Goal: Task Accomplishment & Management: Complete application form

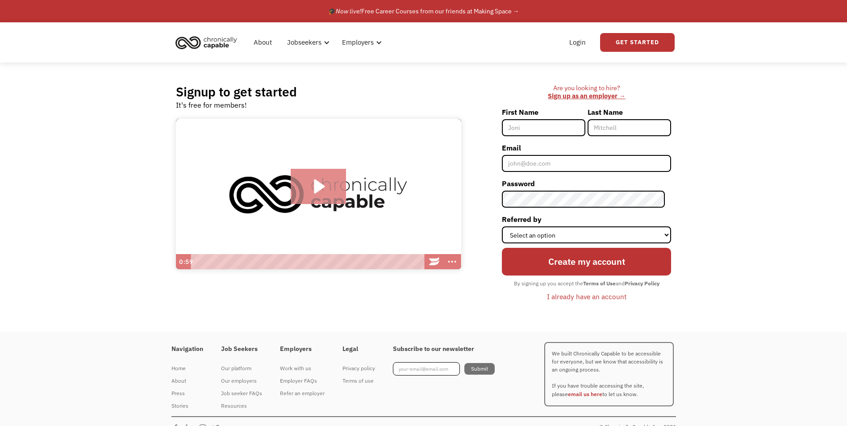
click at [325, 184] on icon "Play Video: Introducing Chronically Capable" at bounding box center [319, 187] width 56 height 36
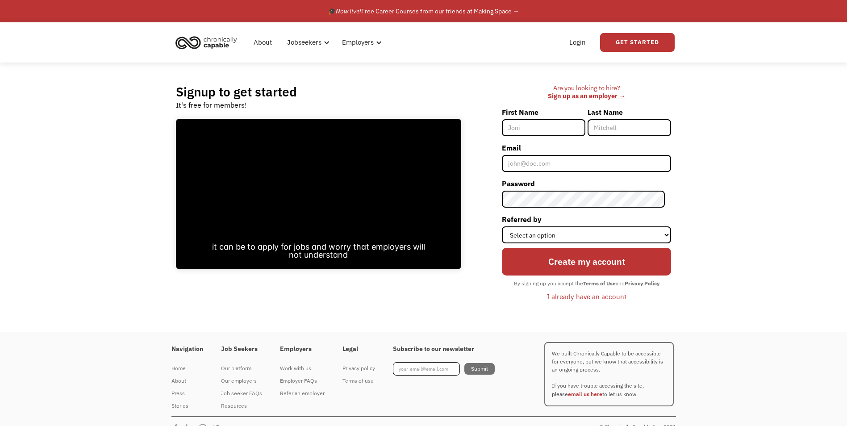
click at [548, 130] on input "First Name" at bounding box center [544, 127] width 84 height 17
type input "[PERSON_NAME]"
type input "[EMAIL_ADDRESS][DOMAIN_NAME]"
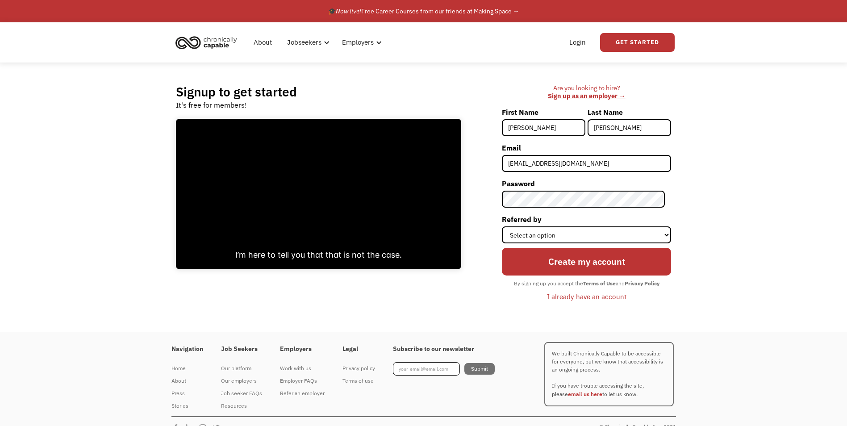
click at [643, 137] on div "Last Name Gilbert" at bounding box center [630, 123] width 84 height 36
click at [642, 130] on input "[PERSON_NAME]" at bounding box center [630, 127] width 84 height 17
click at [586, 165] on input "[EMAIL_ADDRESS][DOMAIN_NAME]" at bounding box center [586, 163] width 169 height 17
click at [487, 196] on div "Are you looking to hire? ‍ Sign up as an employer → First Name Keith Last Name …" at bounding box center [570, 197] width 201 height 227
click at [594, 237] on select "Select an option Instagram Facebook Twitter Search Engine News Article Word of …" at bounding box center [586, 234] width 169 height 17
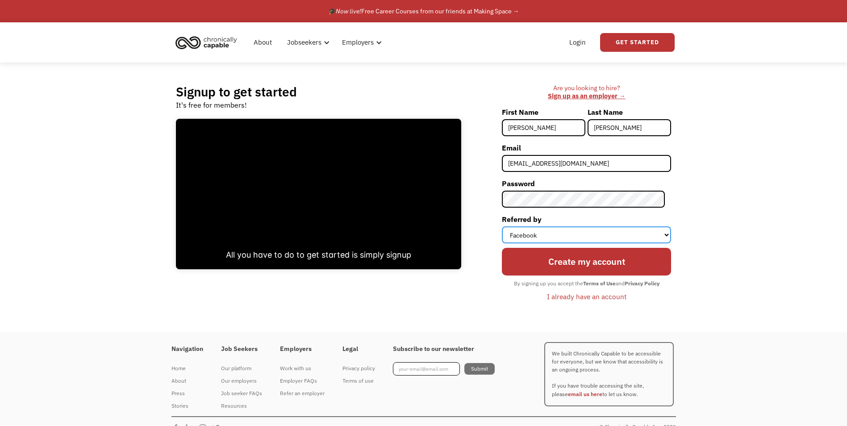
click at [508, 226] on select "Select an option Instagram Facebook Twitter Search Engine News Article Word of …" at bounding box center [586, 234] width 169 height 17
click at [581, 237] on select "Select an option Instagram Facebook Twitter Search Engine News Article Word of …" at bounding box center [586, 234] width 169 height 17
select select "Word of Mouth"
click at [508, 226] on select "Select an option Instagram Facebook Twitter Search Engine News Article Word of …" at bounding box center [586, 234] width 169 height 17
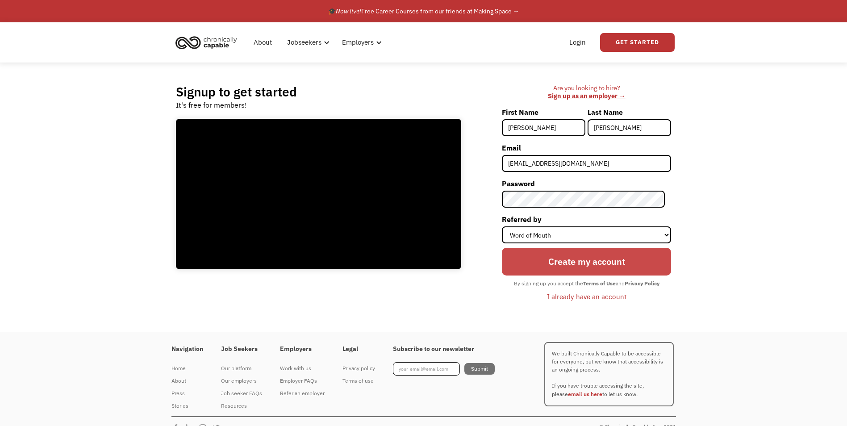
click at [555, 264] on input "Create my account" at bounding box center [586, 262] width 169 height 28
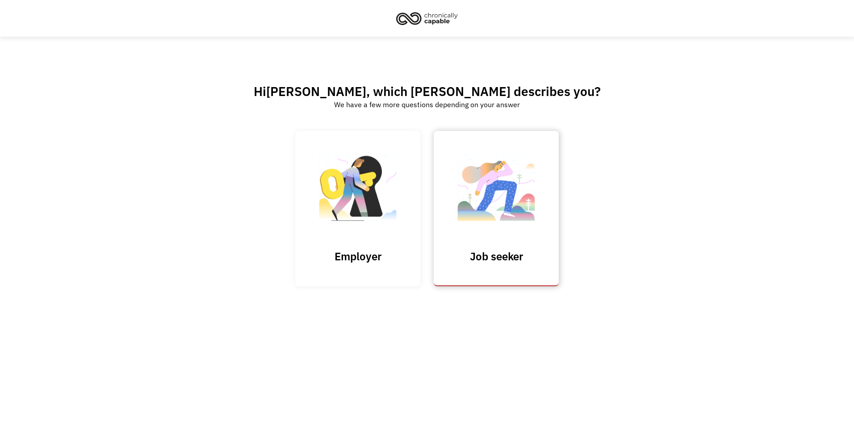
click at [519, 201] on img at bounding box center [495, 192] width 89 height 87
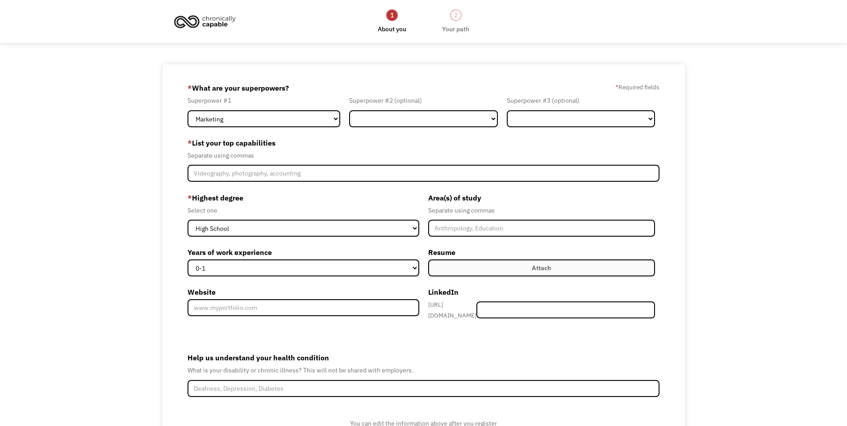
click at [291, 128] on form "68acaff820919d94c9eafdee gilbertk20@gmail.com Keith Gilbert Word of Mouth * Wha…" at bounding box center [424, 275] width 472 height 388
click at [301, 130] on form "68acaff820919d94c9eafdee gilbertk20@gmail.com Keith Gilbert Word of Mouth * Wha…" at bounding box center [424, 275] width 472 height 388
click at [306, 125] on select "Marketing Human Resources Finance Technology Operations Sales Industrial & Manu…" at bounding box center [264, 118] width 153 height 17
click at [245, 128] on form "68acaff820919d94c9eafdee gilbertk20@gmail.com Keith Gilbert Word of Mouth * Wha…" at bounding box center [424, 275] width 472 height 388
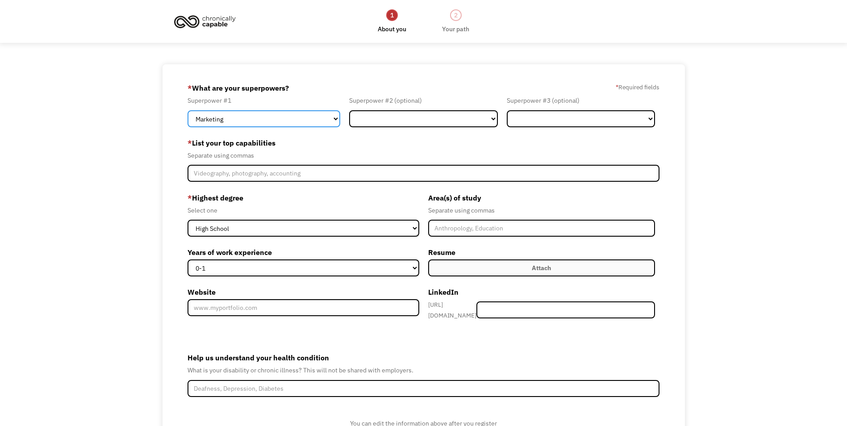
click at [253, 124] on select "Marketing Human Resources Finance Technology Operations Sales Industrial & Manu…" at bounding box center [264, 118] width 153 height 17
click at [188, 110] on select "Marketing Human Resources Finance Technology Operations Sales Industrial & Manu…" at bounding box center [264, 118] width 153 height 17
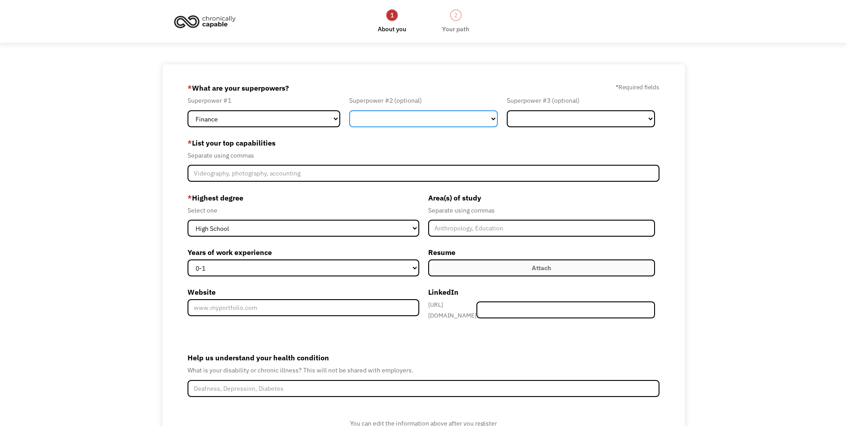
click at [373, 125] on select "Marketing Human Resources Finance Technology Operations Sales Industrial & Manu…" at bounding box center [423, 118] width 148 height 17
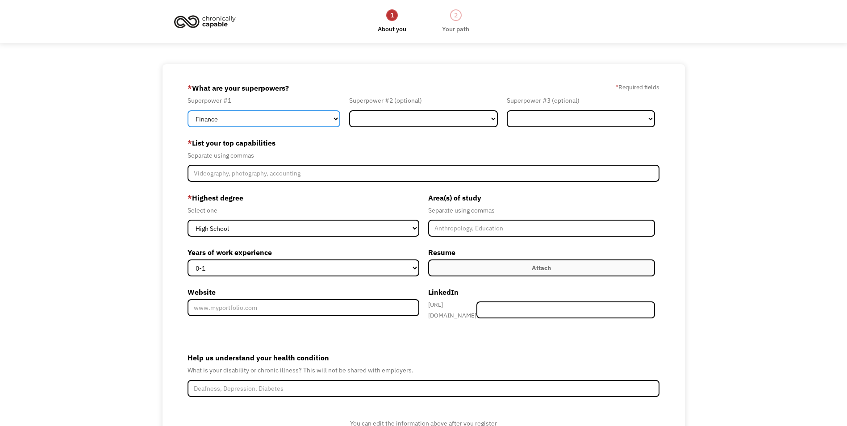
click at [285, 129] on form "68acaff820919d94c9eafdee gilbertk20@gmail.com Keith Gilbert Word of Mouth * Wha…" at bounding box center [424, 275] width 472 height 388
select select "Sales"
click at [188, 110] on select "Marketing Human Resources Finance Technology Operations Sales Industrial & Manu…" at bounding box center [264, 118] width 153 height 17
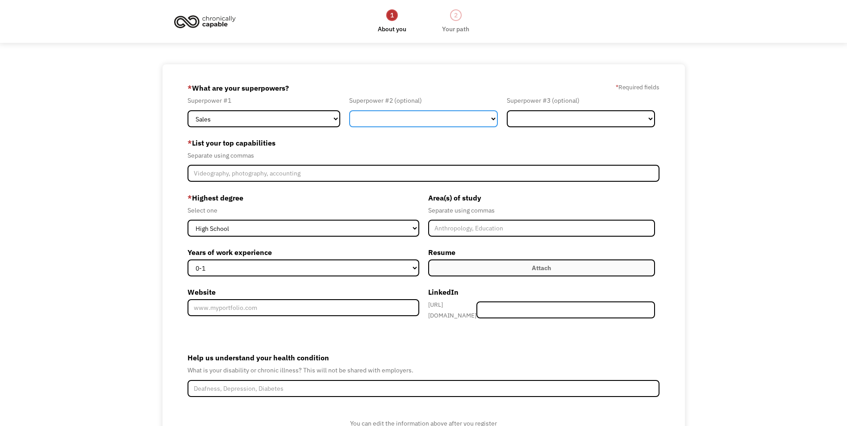
click at [384, 124] on select "Marketing Human Resources Finance Technology Operations Sales Industrial & Manu…" at bounding box center [423, 118] width 148 height 17
click at [349, 110] on select "Marketing Human Resources Finance Technology Operations Sales Industrial & Manu…" at bounding box center [423, 118] width 148 height 17
click at [470, 118] on select "Marketing Human Resources Finance Technology Operations Sales Industrial & Manu…" at bounding box center [423, 118] width 148 height 17
select select "Finance"
click at [349, 110] on select "Marketing Human Resources Finance Technology Operations Sales Industrial & Manu…" at bounding box center [423, 118] width 148 height 17
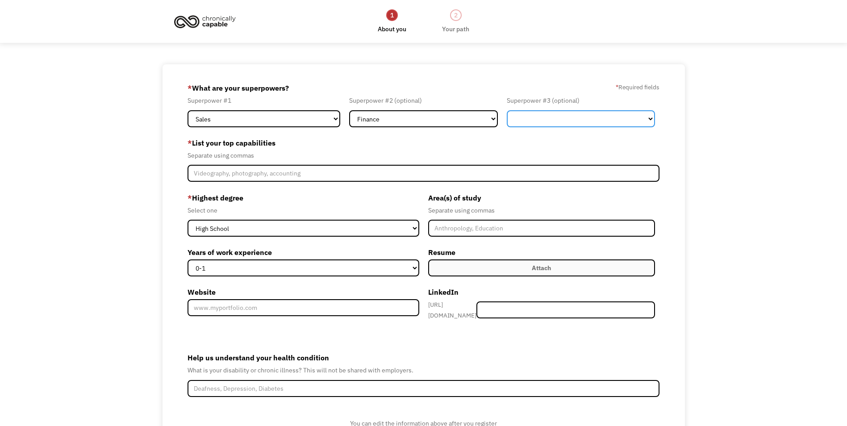
click at [543, 119] on select "Marketing Human Resources Finance Technology Operations Sales Industrial & Manu…" at bounding box center [581, 118] width 148 height 17
select select "Customer Service"
click at [507, 110] on select "Marketing Human Resources Finance Technology Operations Sales Industrial & Manu…" at bounding box center [581, 118] width 148 height 17
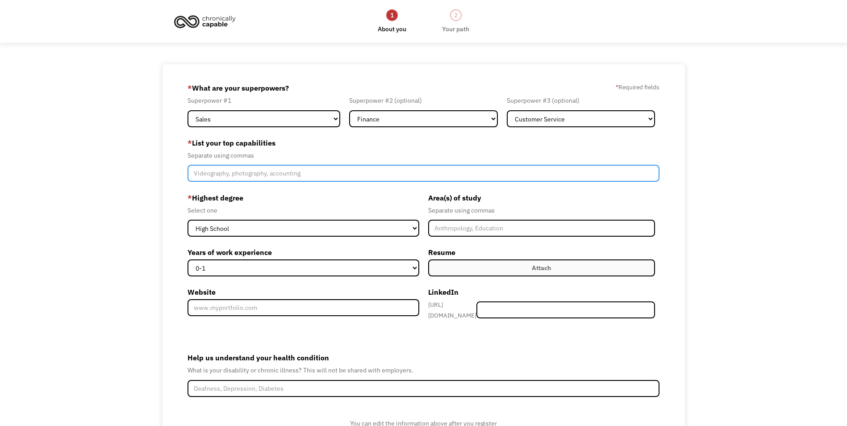
click at [259, 178] on input "Member-Create-Step1" at bounding box center [424, 173] width 472 height 17
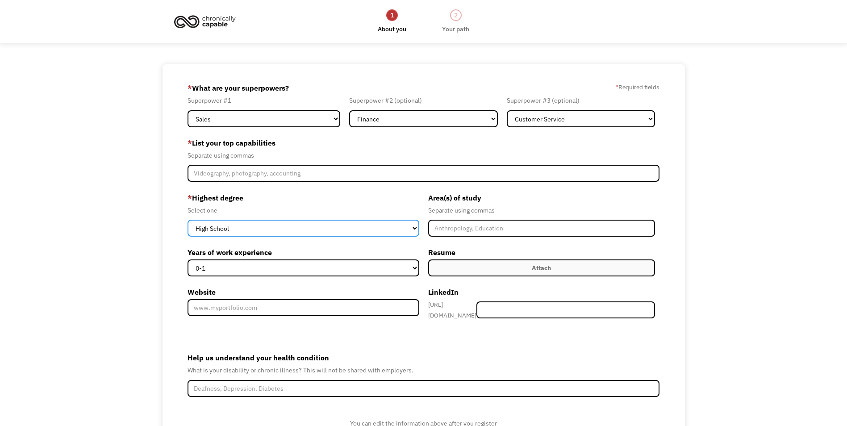
click at [281, 228] on select "High School Associates Bachelors Master's PhD" at bounding box center [303, 228] width 231 height 17
select select "associates"
click at [188, 220] on select "High School Associates Bachelors Master's PhD" at bounding box center [303, 228] width 231 height 17
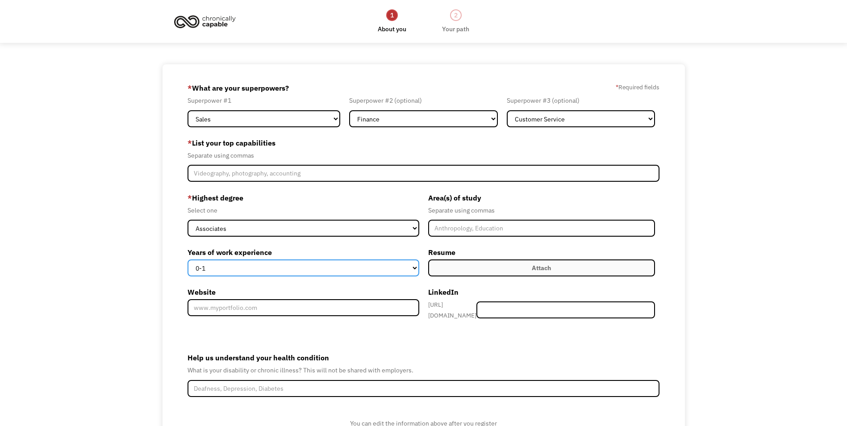
click at [324, 259] on select "0-1 2-4 5-10 11-15 15+" at bounding box center [303, 267] width 231 height 17
select select "15+"
click at [188, 259] on select "0-1 2-4 5-10 11-15 15+" at bounding box center [303, 267] width 231 height 17
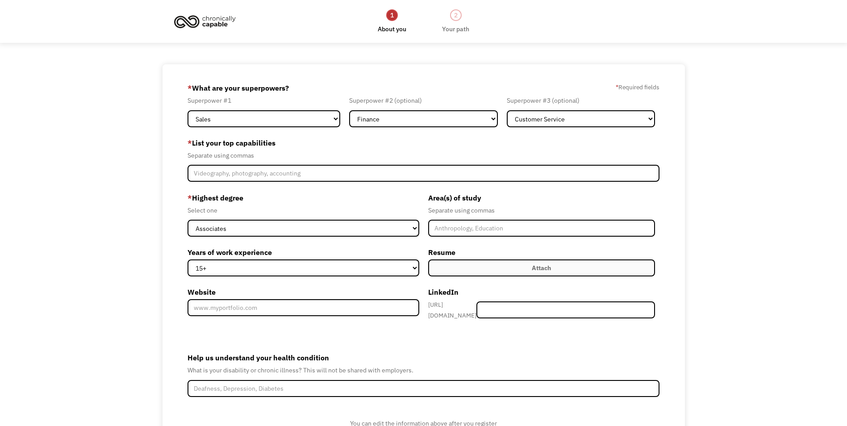
click at [476, 267] on label "Attach" at bounding box center [541, 267] width 227 height 17
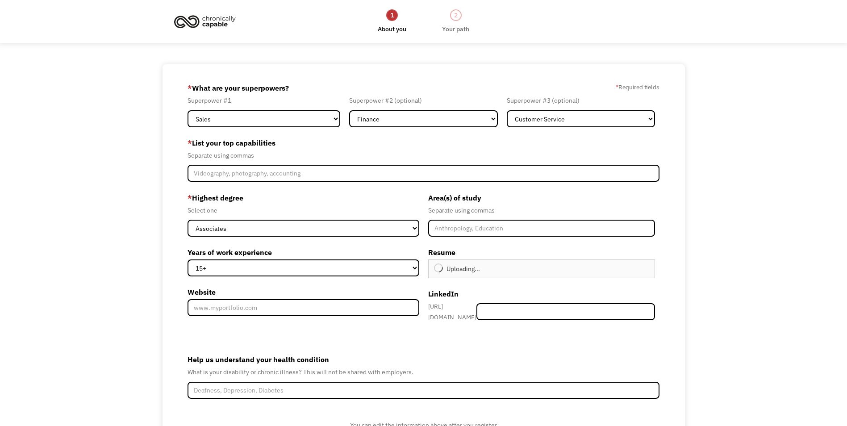
type input "Continue"
click at [507, 227] on input "Member-Create-Step1" at bounding box center [541, 228] width 227 height 17
type input "Computer Networking Systems"
click at [284, 304] on input "Website" at bounding box center [303, 307] width 231 height 17
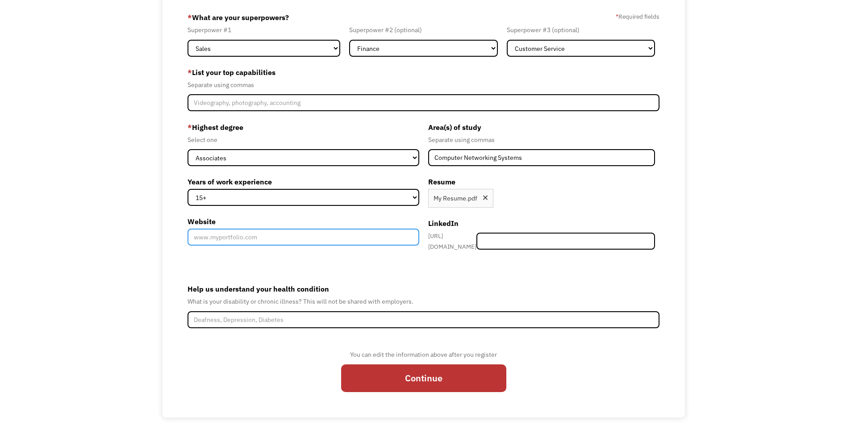
scroll to position [79, 0]
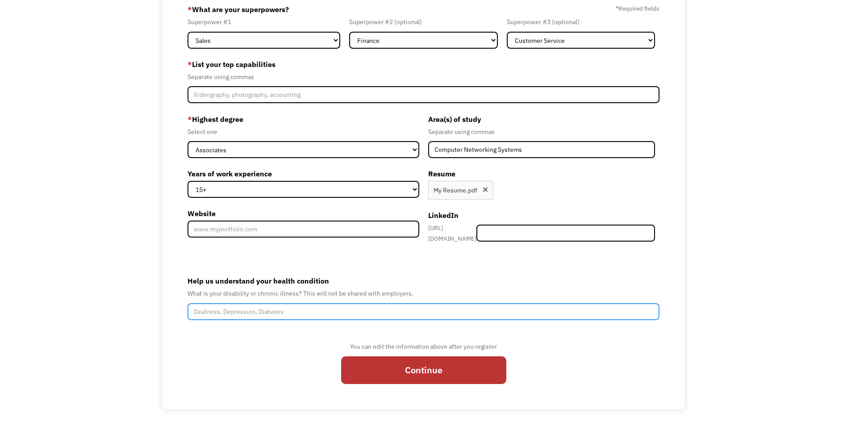
click at [286, 315] on input "Help us understand your health condition" at bounding box center [424, 311] width 472 height 17
click at [294, 309] on input "Help us understand your health condition" at bounding box center [424, 311] width 472 height 17
type input "D"
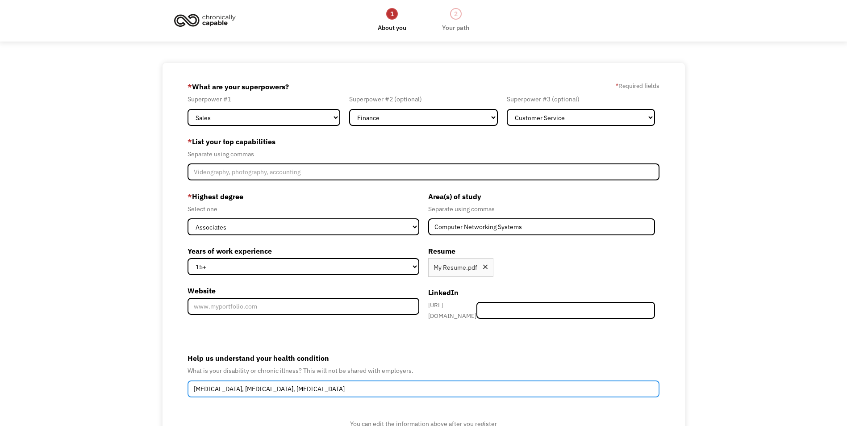
scroll to position [0, 0]
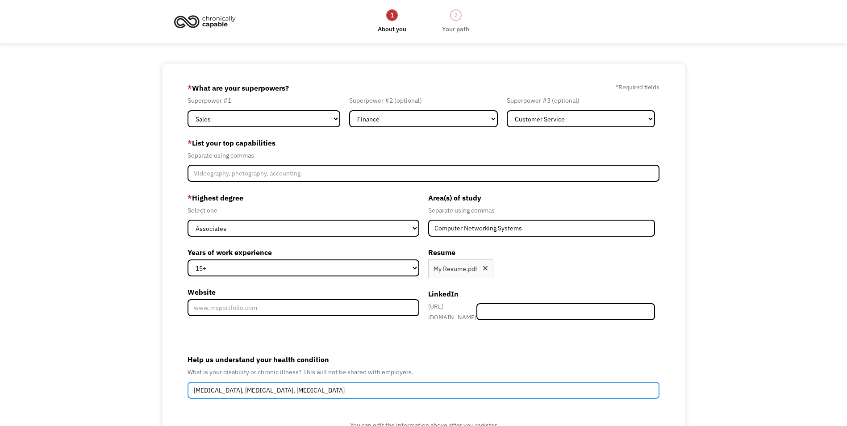
type input "Diabetes, High Blood Pressure, Enlarged Heart"
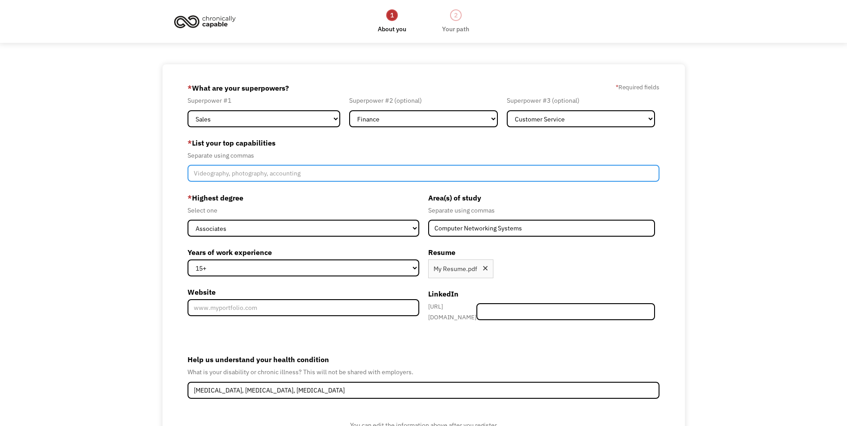
click at [299, 179] on input "Member-Create-Step1" at bounding box center [424, 173] width 472 height 17
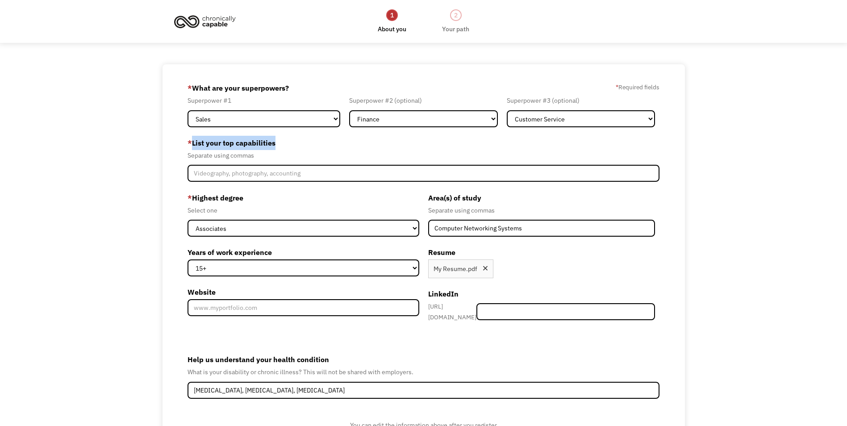
drag, startPoint x: 276, startPoint y: 144, endPoint x: 192, endPoint y: 148, distance: 84.5
click at [192, 148] on label "* List your top capabilities" at bounding box center [424, 143] width 472 height 14
copy label "List your top capabilities"
click at [280, 156] on div "Separate using commas" at bounding box center [424, 155] width 472 height 11
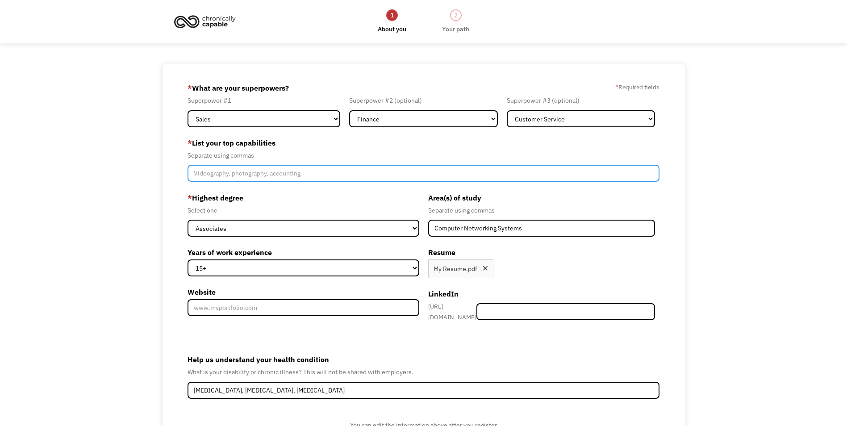
click at [255, 171] on input "Member-Create-Step1" at bounding box center [424, 173] width 472 height 17
drag, startPoint x: 407, startPoint y: 171, endPoint x: 326, endPoint y: 190, distance: 83.4
click at [326, 190] on form "68acaff820919d94c9eafdee gilbertk20@gmail.com Keith Gilbert Word of Mouth * Wha…" at bounding box center [424, 276] width 472 height 390
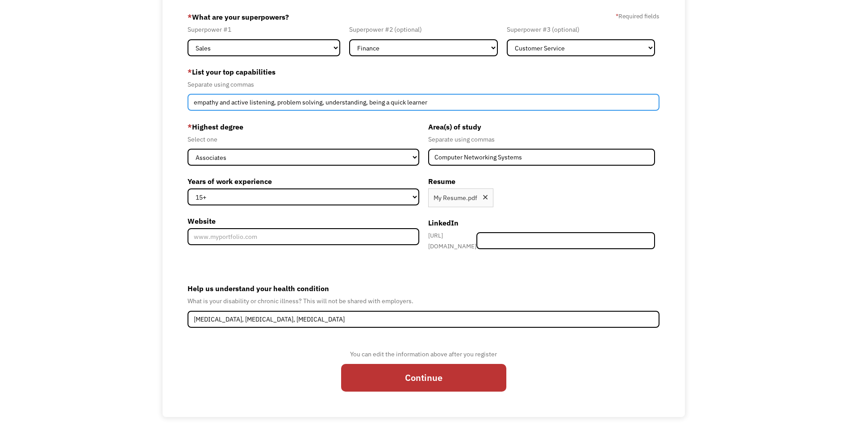
scroll to position [79, 0]
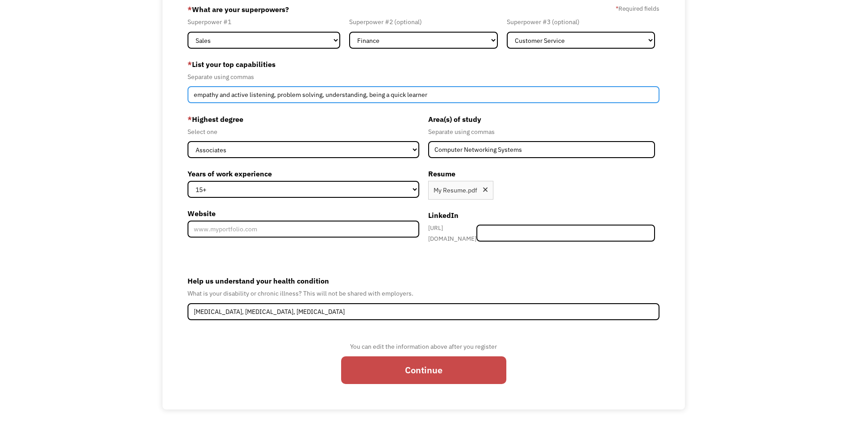
type input "empathy and active listening, problem solving, understanding, being a quick lea…"
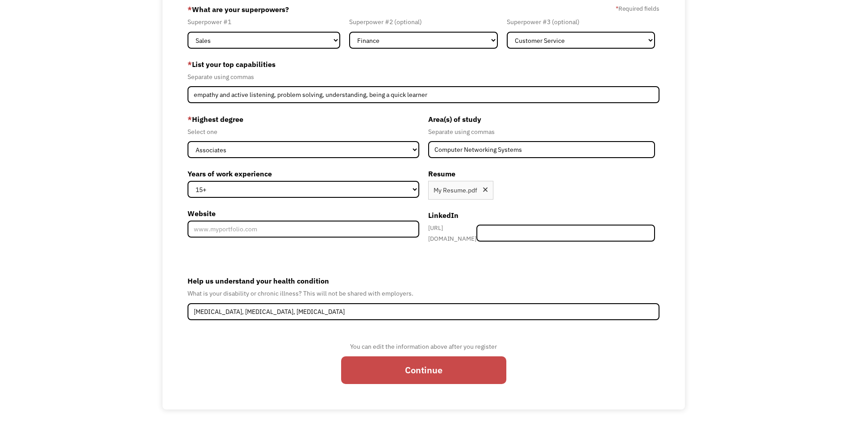
click at [406, 370] on input "Continue" at bounding box center [423, 370] width 165 height 28
type input "Please wait..."
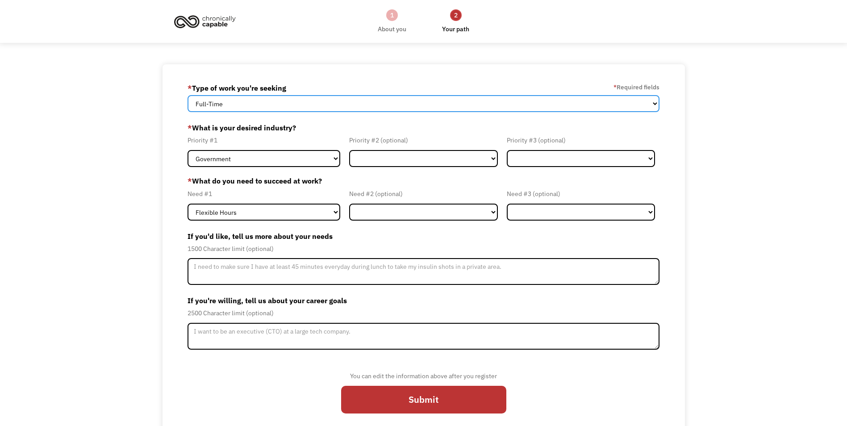
click at [262, 101] on select "Full-Time Part-Time Both Full-Time and Part-Time" at bounding box center [424, 103] width 472 height 17
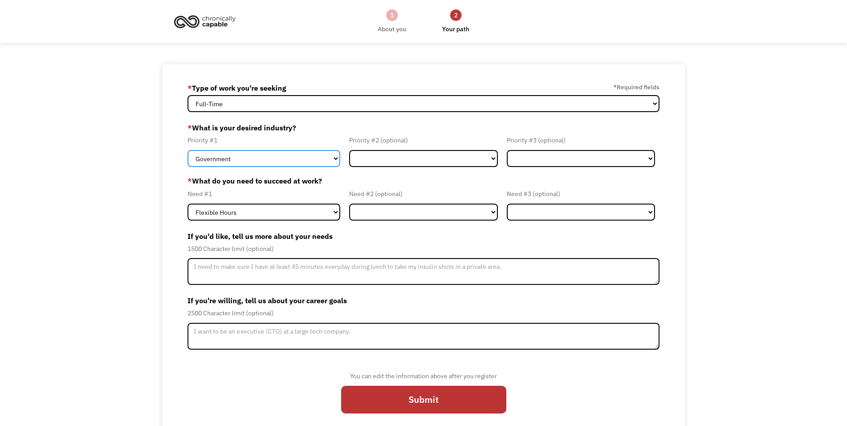
click at [262, 163] on select "Government Finance & Insurance Health & Social Care Tech & Engineering Creative…" at bounding box center [264, 158] width 153 height 17
select select "Finance & Insurance"
click at [188, 150] on select "Government Finance & Insurance Health & Social Care Tech & Engineering Creative…" at bounding box center [264, 158] width 153 height 17
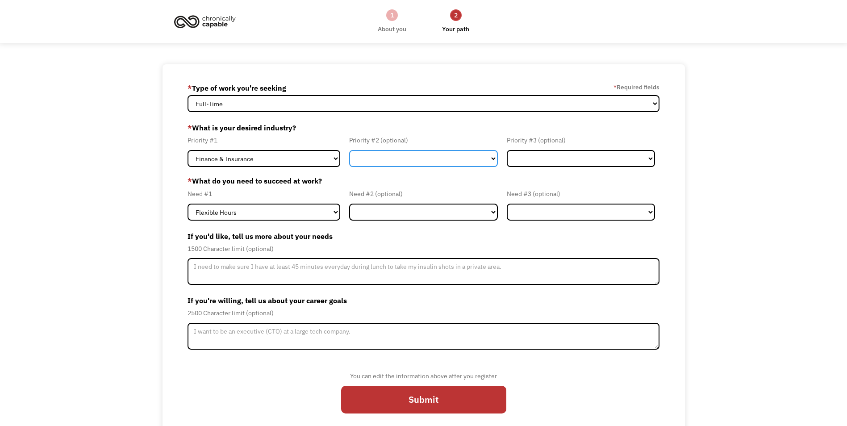
click at [384, 158] on select "Government Finance & Insurance Health & Social Care Tech & Engineering Creative…" at bounding box center [423, 158] width 148 height 17
click at [349, 150] on select "Government Finance & Insurance Health & Social Care Tech & Engineering Creative…" at bounding box center [423, 158] width 148 height 17
click at [397, 151] on select "Government Finance & Insurance Health & Social Care Tech & Engineering Creative…" at bounding box center [423, 158] width 148 height 17
select select "Tech & Engineering"
click at [349, 150] on select "Government Finance & Insurance Health & Social Care Tech & Engineering Creative…" at bounding box center [423, 158] width 148 height 17
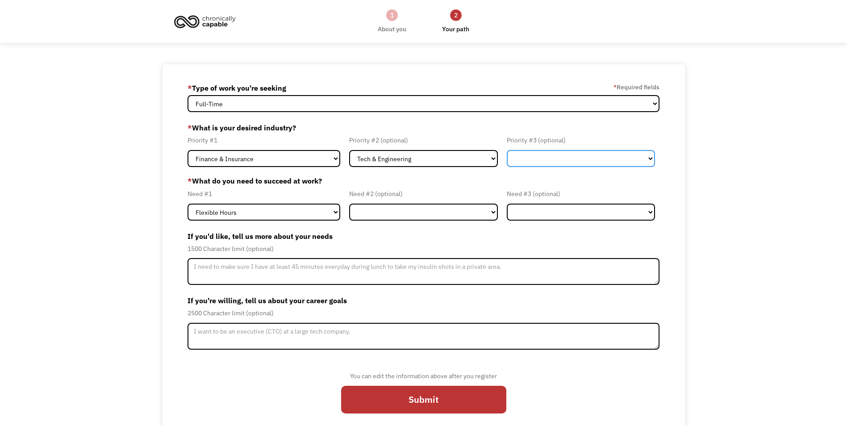
click at [539, 155] on select "Government Finance & Insurance Health & Social Care Tech & Engineering Creative…" at bounding box center [581, 158] width 148 height 17
select select "Other"
click at [507, 150] on select "Government Finance & Insurance Health & Social Care Tech & Engineering Creative…" at bounding box center [581, 158] width 148 height 17
drag, startPoint x: 561, startPoint y: 167, endPoint x: 557, endPoint y: 173, distance: 6.8
click at [559, 169] on form "68acaff820919d94c9eafdee gilbertk20@gmail.com Keith Gilbert * Type of work you'…" at bounding box center [424, 251] width 472 height 341
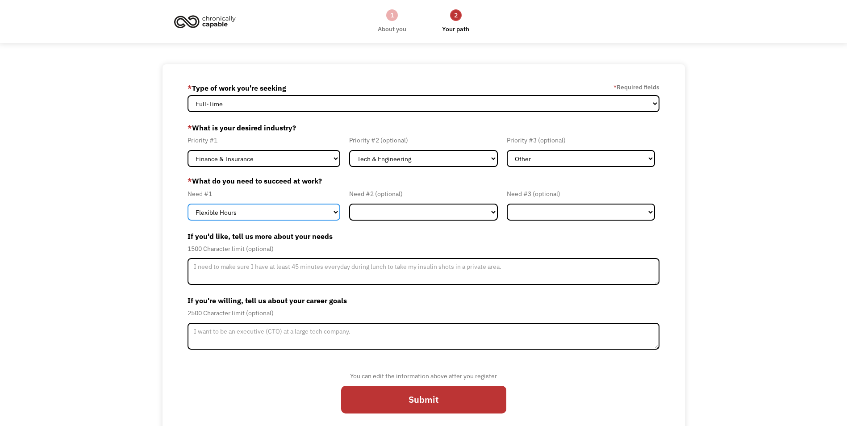
click at [273, 211] on select "Flexible Hours Remote Work Service Animal On-site Accommodations Visual Support…" at bounding box center [264, 212] width 153 height 17
select select "Remote Work"
click at [188, 204] on select "Flexible Hours Remote Work Service Animal On-site Accommodations Visual Support…" at bounding box center [264, 212] width 153 height 17
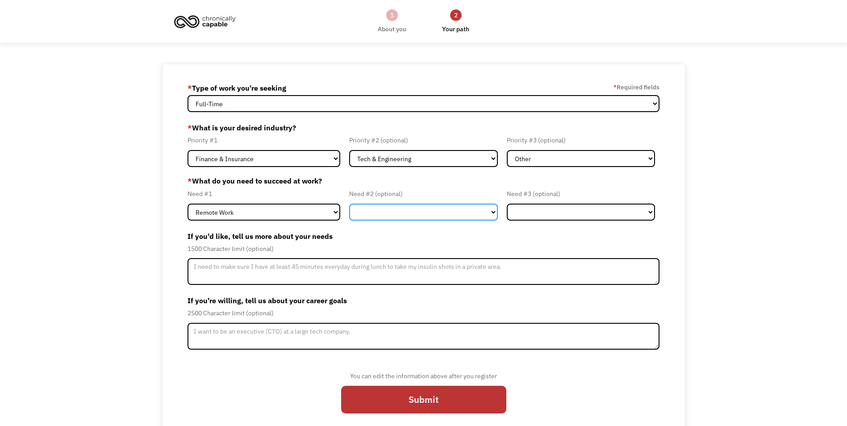
click at [388, 207] on select "Flexible Hours Remote Work Service Animal On-site Accommodations Visual Support…" at bounding box center [423, 212] width 148 height 17
click at [132, 241] on div "68acaff820919d94c9eafdee gilbertk20@gmail.com Keith Gilbert * Type of work you'…" at bounding box center [423, 251] width 847 height 375
click at [385, 214] on select "Flexible Hours Remote Work Service Animal On-site Accommodations Visual Support…" at bounding box center [423, 212] width 148 height 17
select select "Flexible Hours"
click at [349, 204] on select "Flexible Hours Remote Work Service Animal On-site Accommodations Visual Support…" at bounding box center [423, 212] width 148 height 17
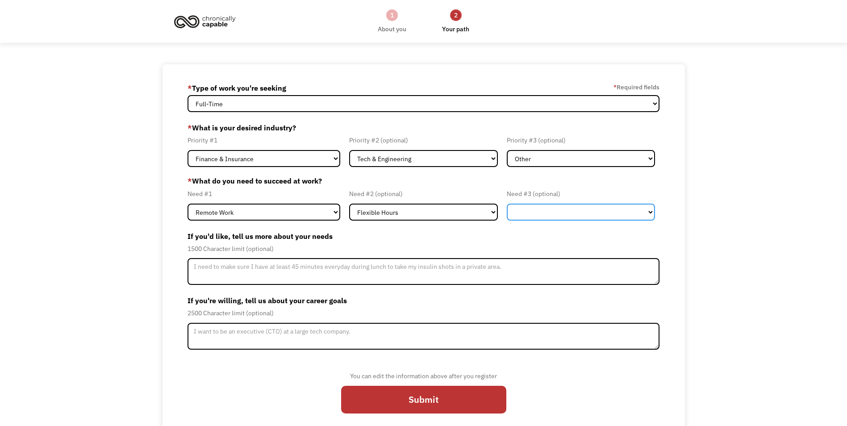
click at [546, 217] on select "Flexible Hours Remote Work Service Animal On-site Accommodations Visual Support…" at bounding box center [581, 212] width 148 height 17
click at [480, 237] on label "If you'd like, tell us more about your needs" at bounding box center [424, 236] width 472 height 14
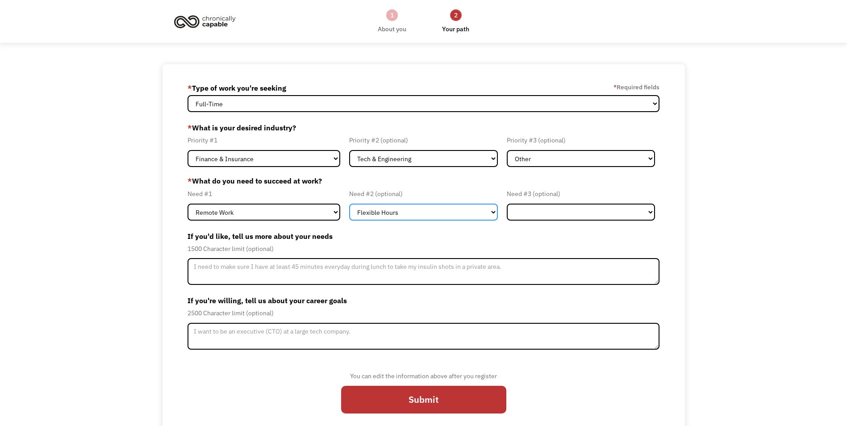
click at [453, 211] on select "Flexible Hours Remote Work Service Animal On-site Accommodations Visual Support…" at bounding box center [423, 212] width 148 height 17
select select "Member-Update-Form-Step2"
click at [349, 204] on select "Flexible Hours Remote Work Service Animal On-site Accommodations Visual Support…" at bounding box center [423, 212] width 148 height 17
drag, startPoint x: 392, startPoint y: 238, endPoint x: 397, endPoint y: 240, distance: 5.8
click at [397, 240] on label "If you'd like, tell us more about your needs" at bounding box center [424, 236] width 472 height 14
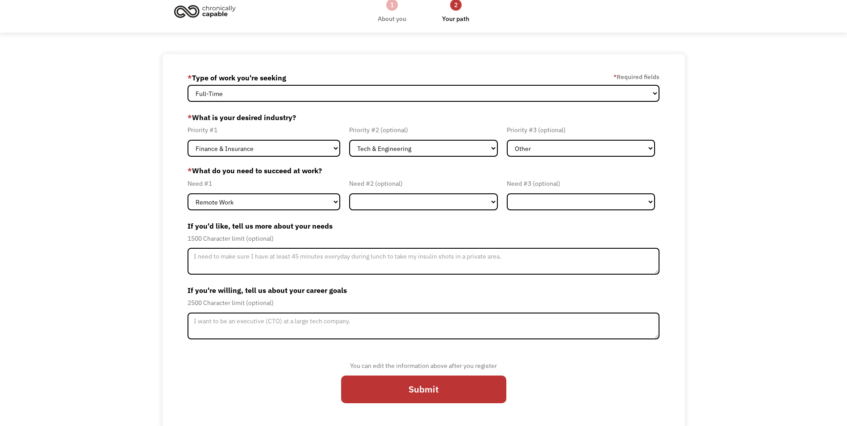
scroll to position [13, 0]
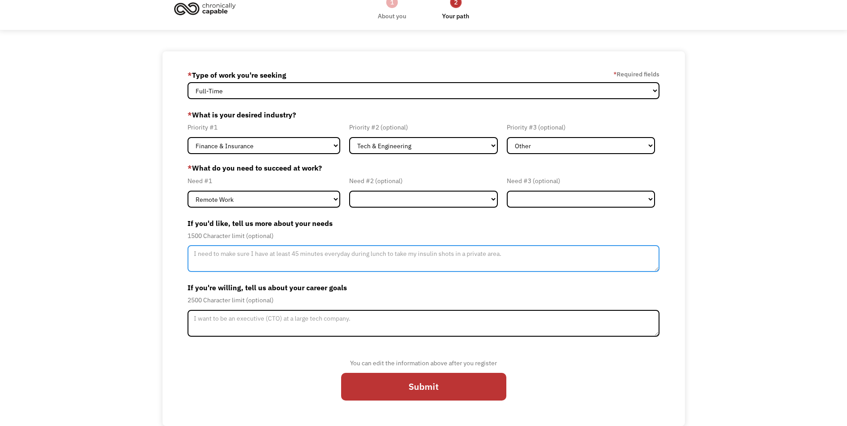
click at [209, 262] on textarea "Member-Update-Form-Step2" at bounding box center [424, 258] width 472 height 27
type textarea "I"
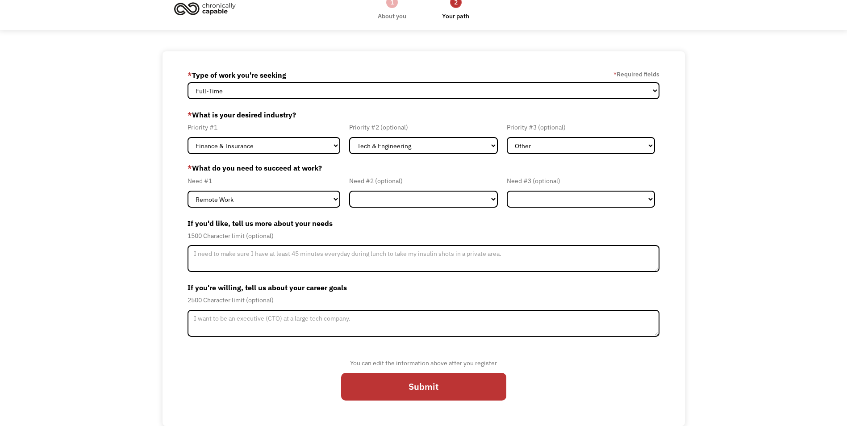
click at [477, 209] on form "68acaff820919d94c9eafdee gilbertk20@gmail.com Keith Gilbert * Type of work you'…" at bounding box center [424, 238] width 472 height 341
click at [483, 203] on select "Flexible Hours Remote Work Service Animal On-site Accommodations Visual Support…" at bounding box center [423, 199] width 148 height 17
click at [160, 255] on div "68acaff820919d94c9eafdee gilbertk20@gmail.com Keith Gilbert * Type of work you'…" at bounding box center [423, 238] width 847 height 375
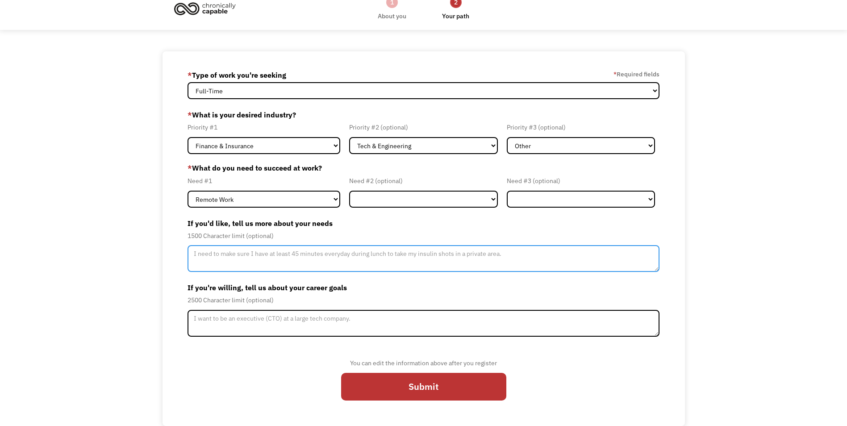
drag, startPoint x: 160, startPoint y: 255, endPoint x: 242, endPoint y: 259, distance: 81.4
click at [242, 259] on textarea "Member-Update-Form-Step2" at bounding box center [424, 258] width 472 height 27
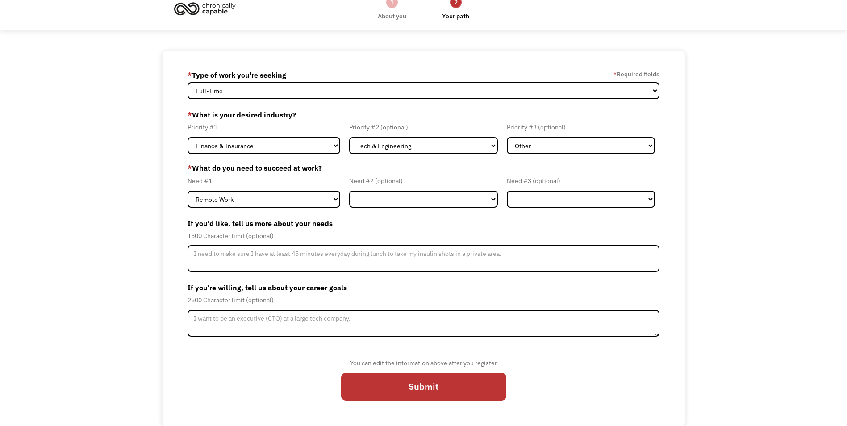
click at [158, 174] on div "68acaff820919d94c9eafdee gilbertk20@gmail.com Keith Gilbert * Type of work you'…" at bounding box center [423, 238] width 847 height 375
click at [392, 200] on select "Flexible Hours Remote Work Service Animal On-site Accommodations Visual Support…" at bounding box center [423, 199] width 148 height 17
click at [370, 179] on div "Need #2 (optional)" at bounding box center [423, 180] width 148 height 11
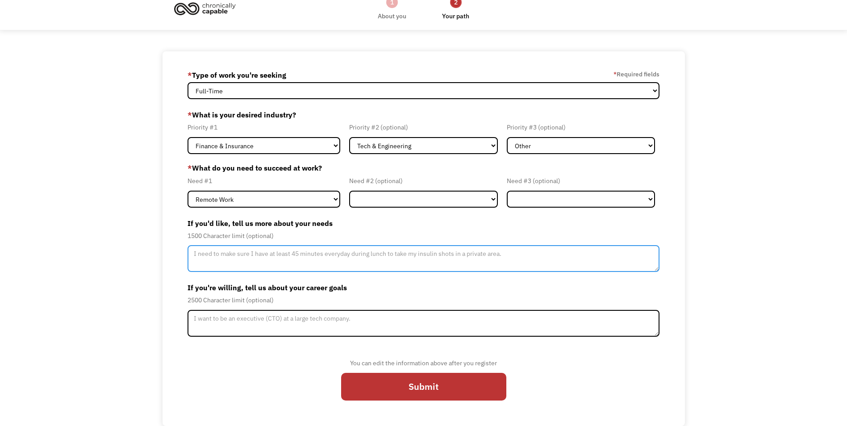
click at [533, 251] on textarea "Member-Update-Form-Step2" at bounding box center [424, 258] width 472 height 27
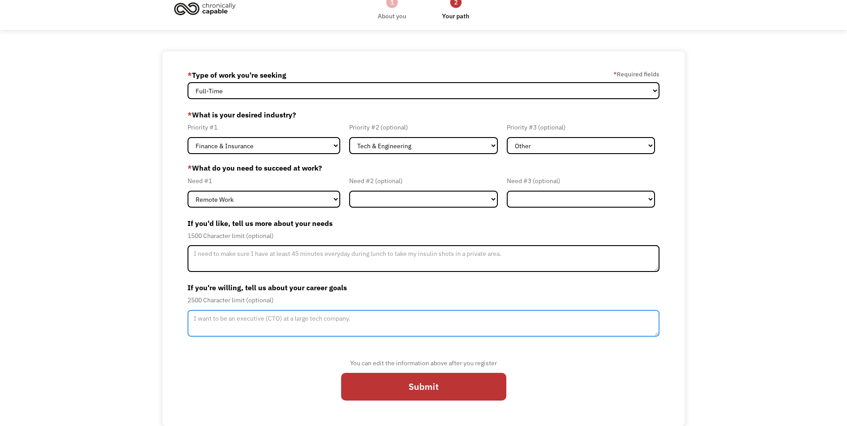
click at [348, 319] on textarea "Member-Update-Form-Step2" at bounding box center [424, 323] width 472 height 27
click at [351, 322] on textarea "Member-Update-Form-Step2" at bounding box center [424, 323] width 472 height 27
click at [361, 317] on textarea "Member-Update-Form-Step2" at bounding box center [424, 323] width 472 height 27
click at [361, 316] on textarea "Member-Update-Form-Step2" at bounding box center [424, 323] width 472 height 27
click at [360, 316] on textarea "Member-Update-Form-Step2" at bounding box center [424, 323] width 472 height 27
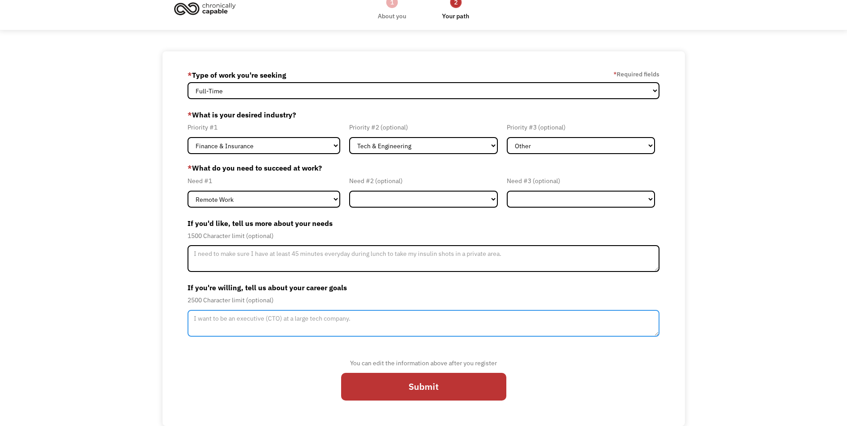
drag, startPoint x: 360, startPoint y: 316, endPoint x: 210, endPoint y: 322, distance: 150.6
click at [210, 322] on textarea "Member-Update-Form-Step2" at bounding box center [424, 323] width 472 height 27
click at [392, 321] on textarea "Member-Update-Form-Step2" at bounding box center [424, 323] width 472 height 27
click at [238, 325] on textarea "Member-Update-Form-Step2" at bounding box center [424, 323] width 472 height 27
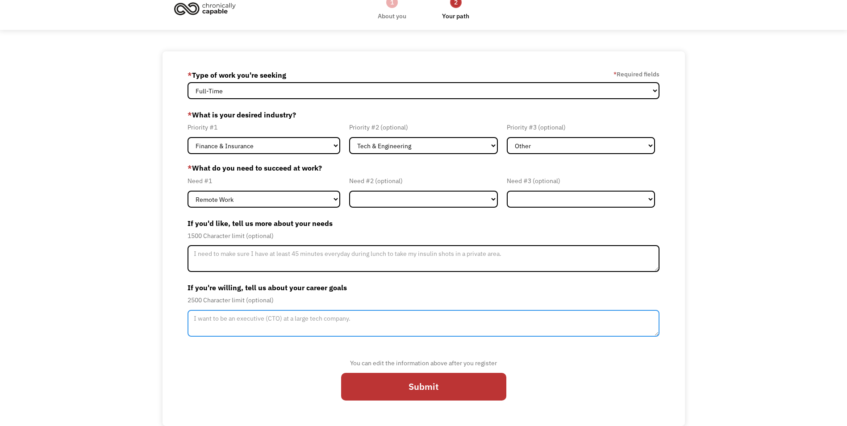
click at [238, 325] on textarea "Member-Update-Form-Step2" at bounding box center [424, 323] width 472 height 27
type textarea "M"
drag, startPoint x: 551, startPoint y: 317, endPoint x: 366, endPoint y: 338, distance: 185.7
click at [366, 338] on form "68acaff820919d94c9eafdee gilbertk20@gmail.com Keith Gilbert * Type of work you'…" at bounding box center [424, 238] width 472 height 341
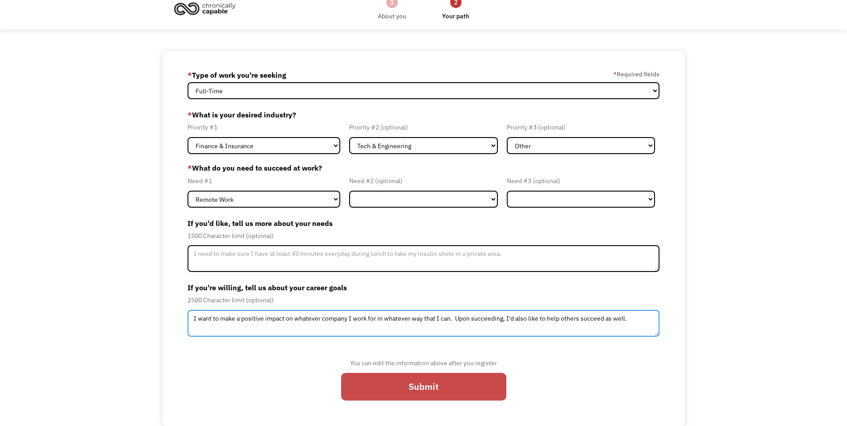
type textarea "I want to make a positive impact on whatever company I work for in whatever way…"
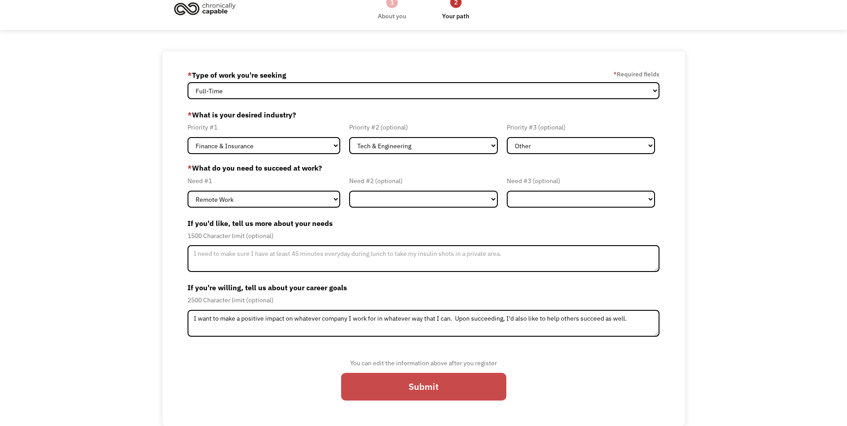
click at [455, 391] on input "Submit" at bounding box center [423, 387] width 165 height 28
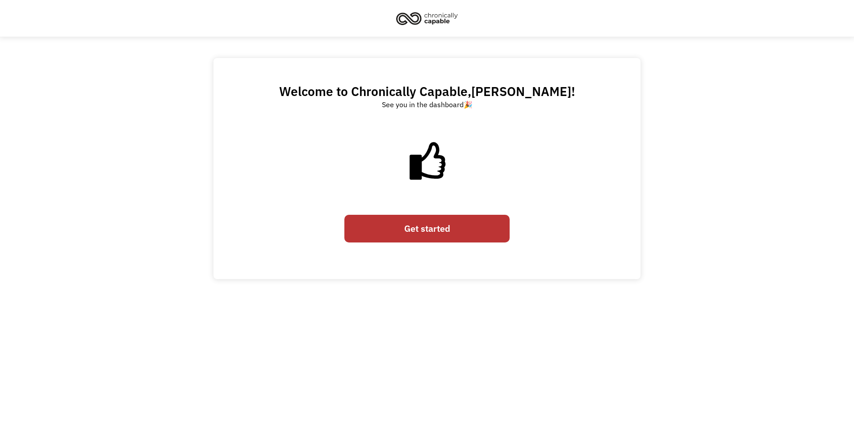
click at [402, 230] on link "Get started" at bounding box center [426, 229] width 165 height 28
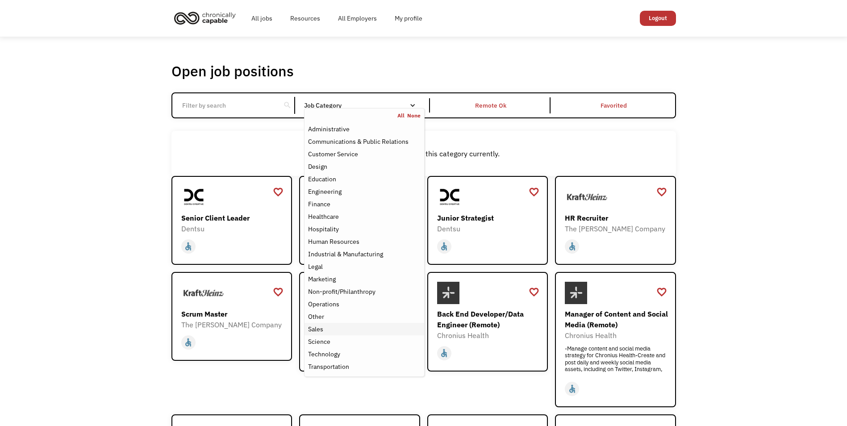
click at [319, 331] on div "Sales" at bounding box center [315, 329] width 15 height 11
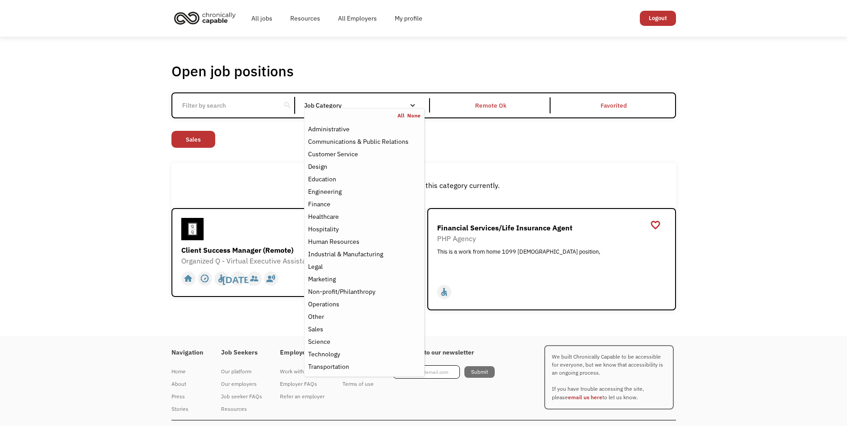
click at [230, 166] on div "There aren't any jobs in this category currently." at bounding box center [423, 185] width 505 height 45
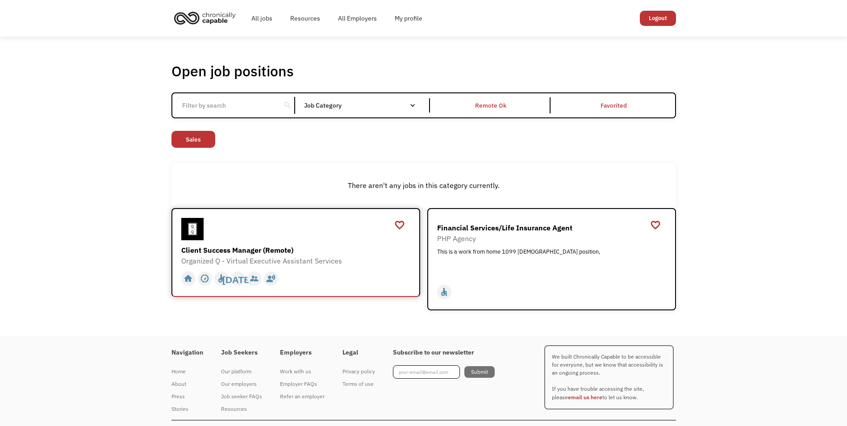
click at [335, 228] on div at bounding box center [296, 229] width 231 height 22
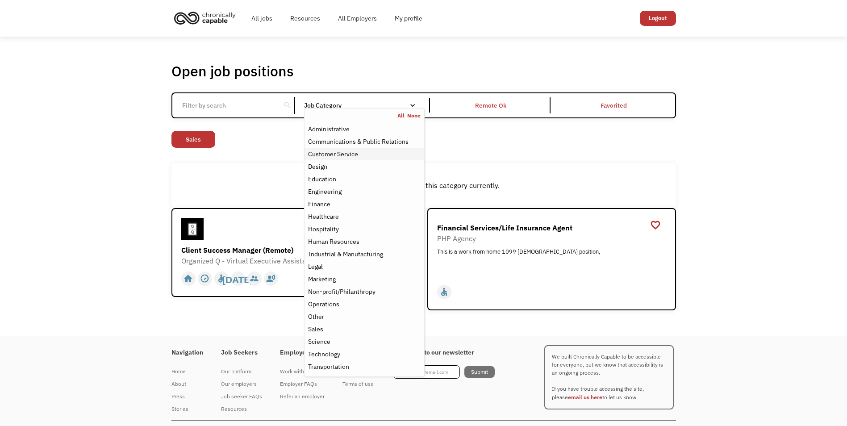
click at [344, 151] on div "Customer Service" at bounding box center [333, 154] width 50 height 11
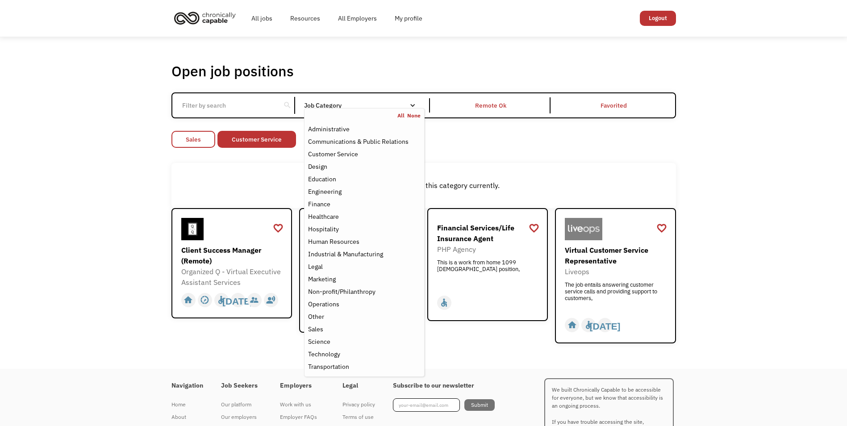
click at [212, 142] on link "Sales" at bounding box center [193, 139] width 44 height 17
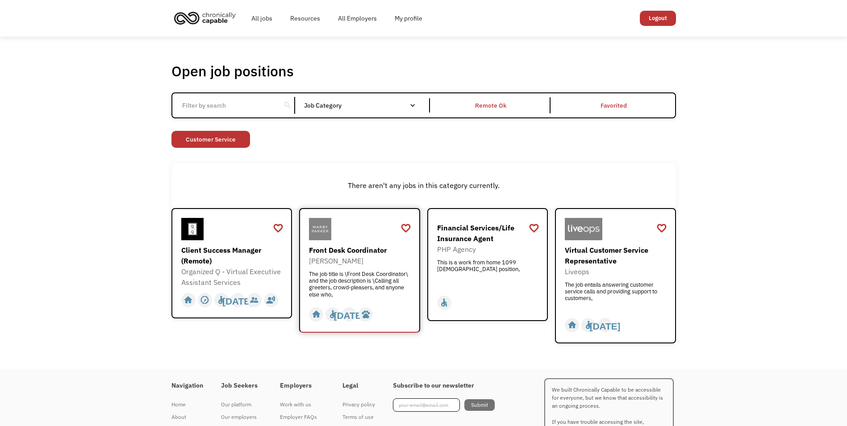
click at [365, 265] on div "[PERSON_NAME]" at bounding box center [361, 260] width 104 height 11
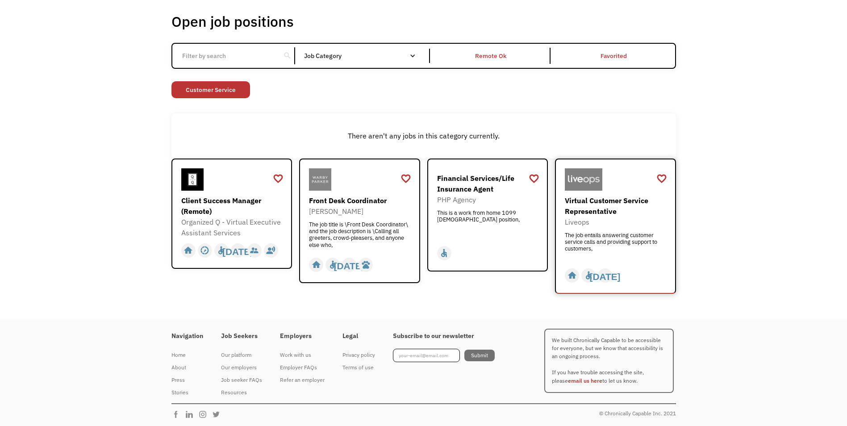
scroll to position [51, 0]
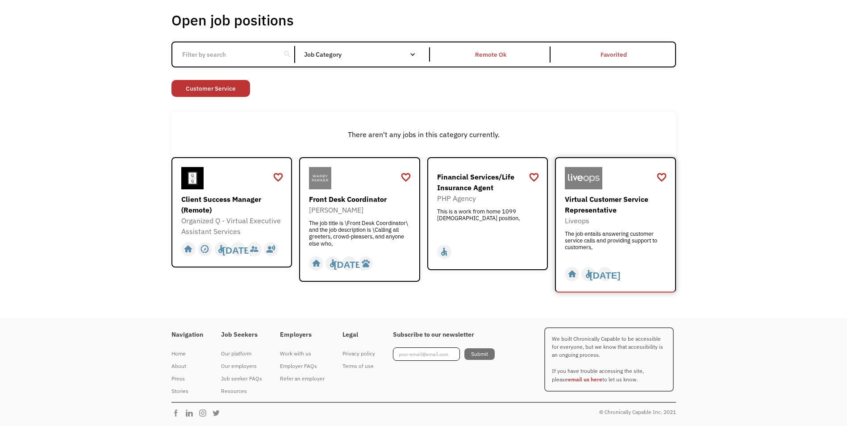
click at [627, 213] on div "Virtual Customer Service Representative" at bounding box center [617, 204] width 104 height 21
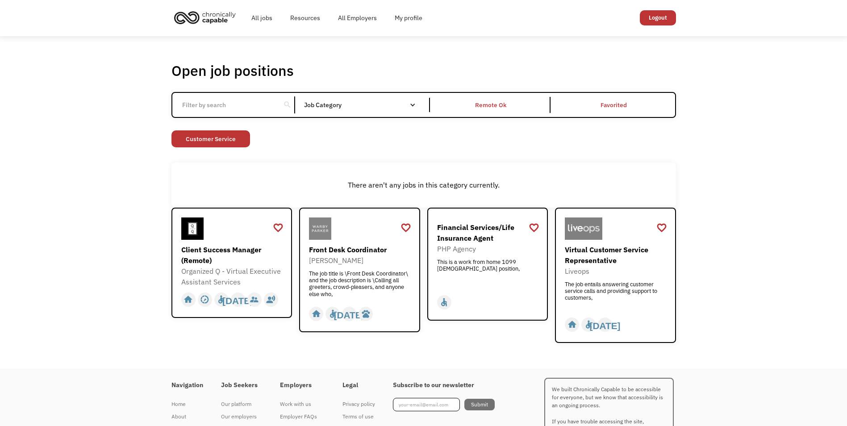
scroll to position [0, 0]
click at [217, 139] on link "Customer Service" at bounding box center [210, 139] width 79 height 17
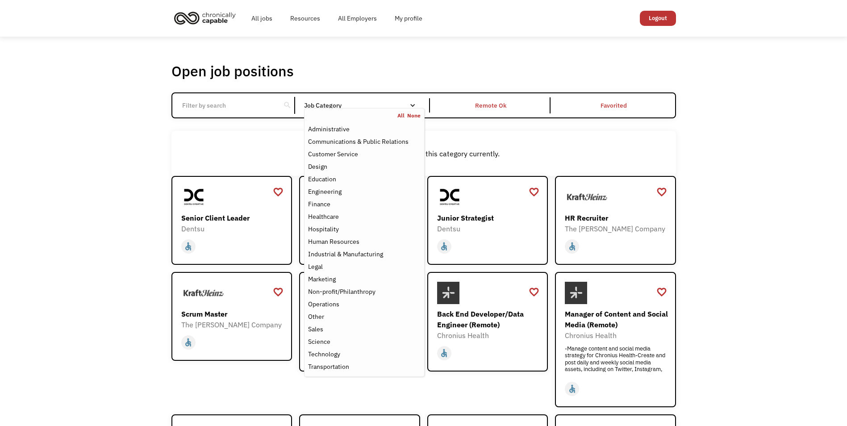
click at [370, 109] on nav "All None Administrative Communications & Public Relations Customer Service Desi…" at bounding box center [364, 242] width 120 height 269
click at [329, 203] on div "Finance" at bounding box center [319, 204] width 22 height 11
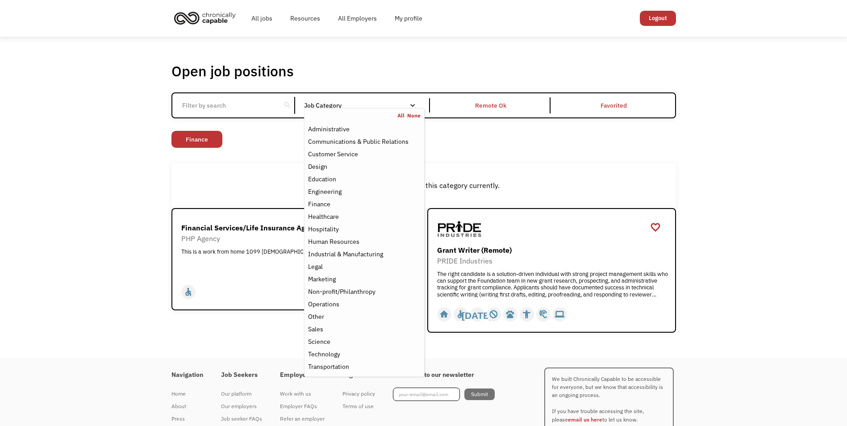
click at [237, 186] on div "There aren't any jobs in this category currently." at bounding box center [424, 185] width 496 height 11
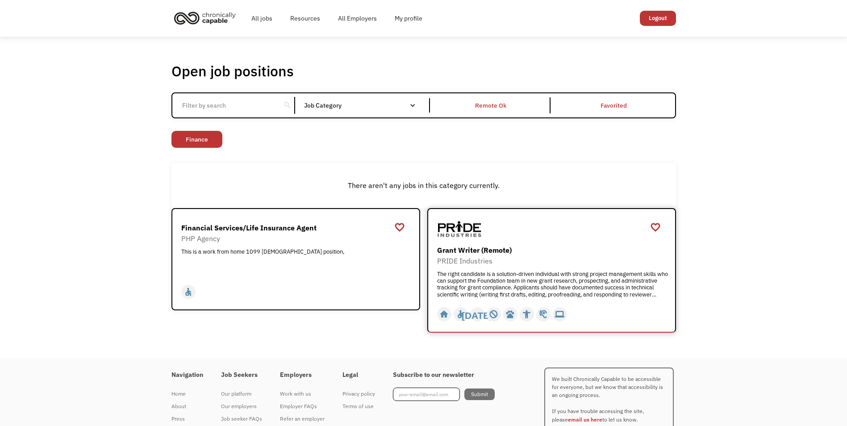
click at [564, 257] on div "PRIDE Industries" at bounding box center [552, 260] width 231 height 11
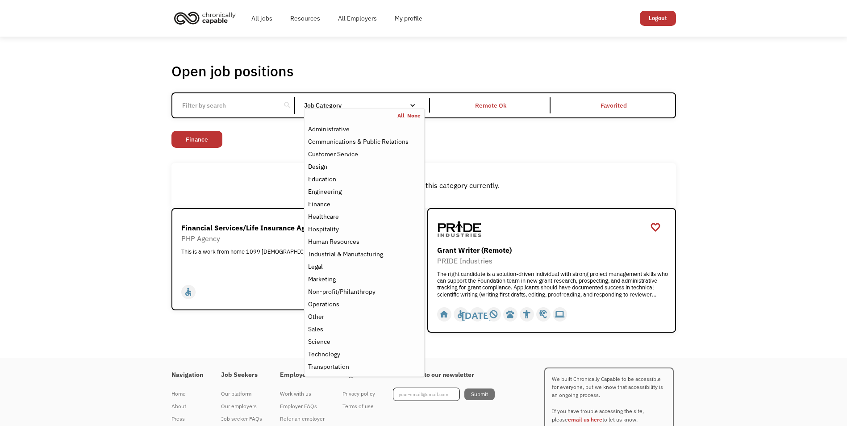
click at [384, 106] on div "Job Category" at bounding box center [364, 105] width 120 height 6
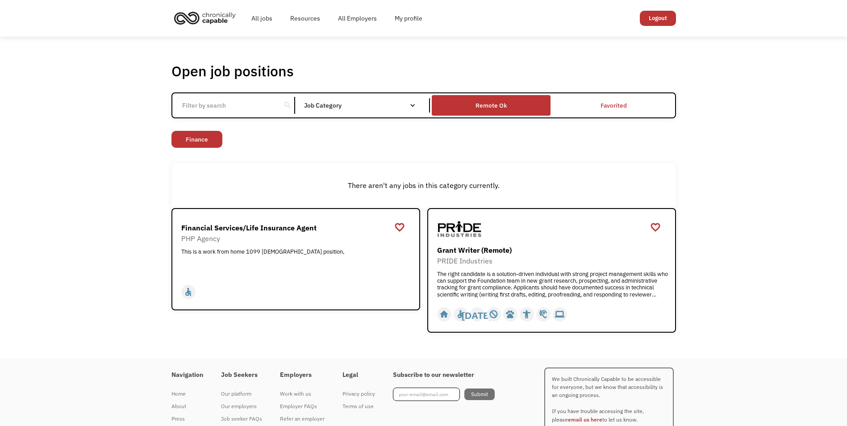
click at [476, 98] on div "Remote Ok" at bounding box center [491, 105] width 119 height 16
click at [485, 105] on div "Remote Ok" at bounding box center [491, 105] width 31 height 11
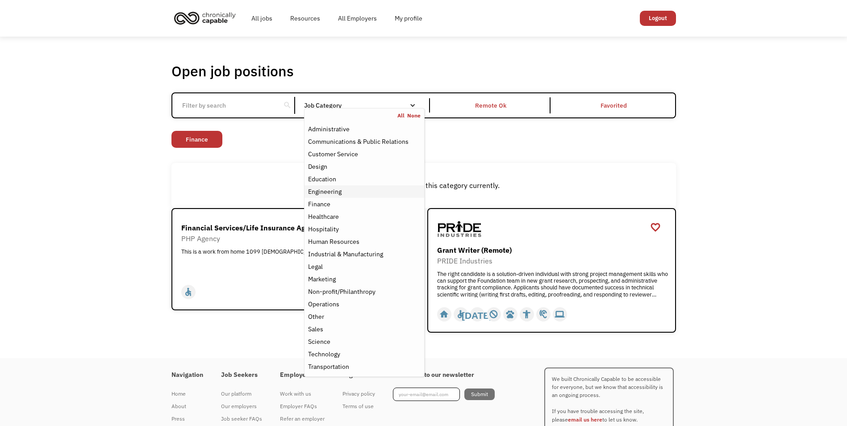
scroll to position [40, 0]
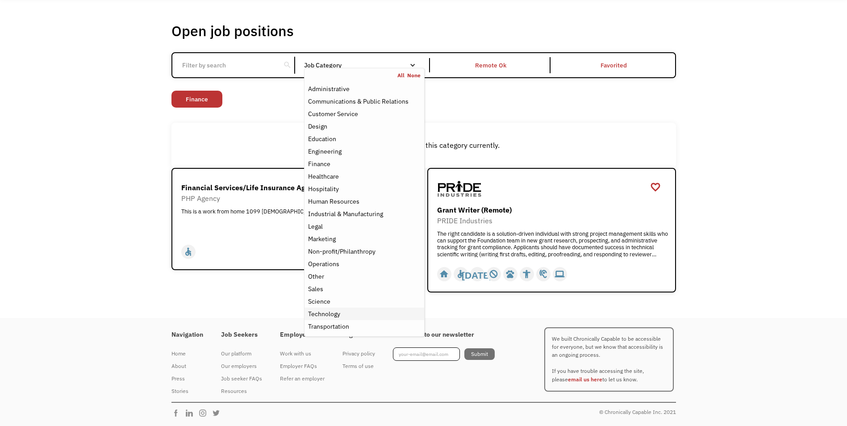
click at [330, 314] on div "Technology" at bounding box center [324, 314] width 32 height 11
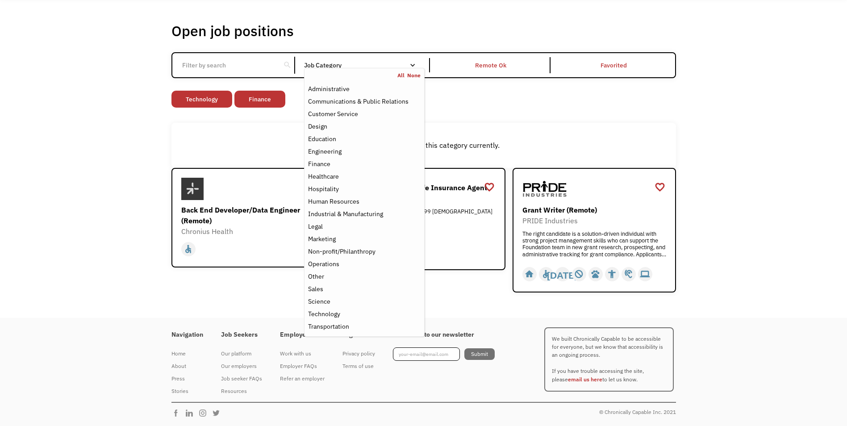
click at [277, 134] on div "There aren't any jobs in this category currently." at bounding box center [423, 145] width 505 height 45
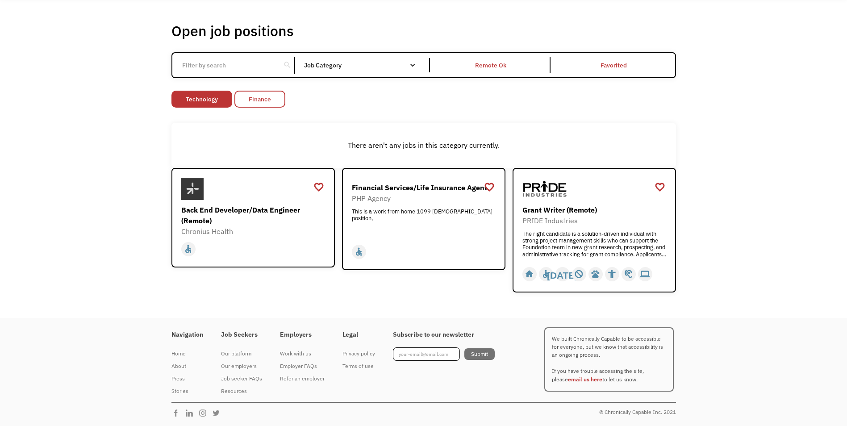
click at [272, 96] on link "Finance" at bounding box center [259, 99] width 51 height 17
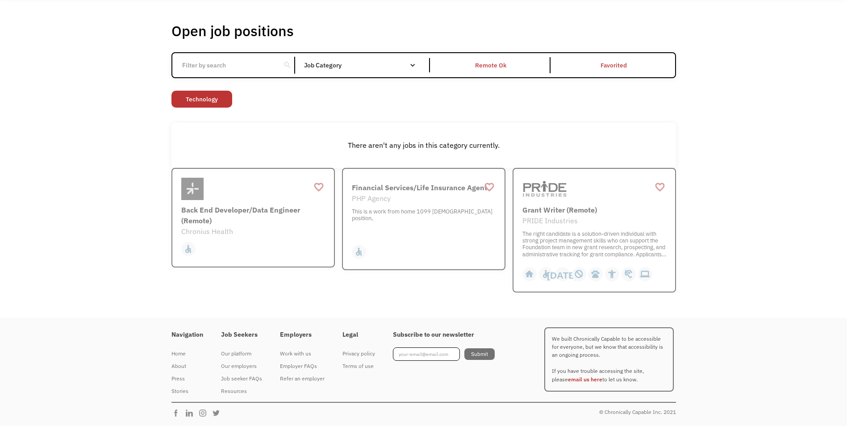
scroll to position [4, 0]
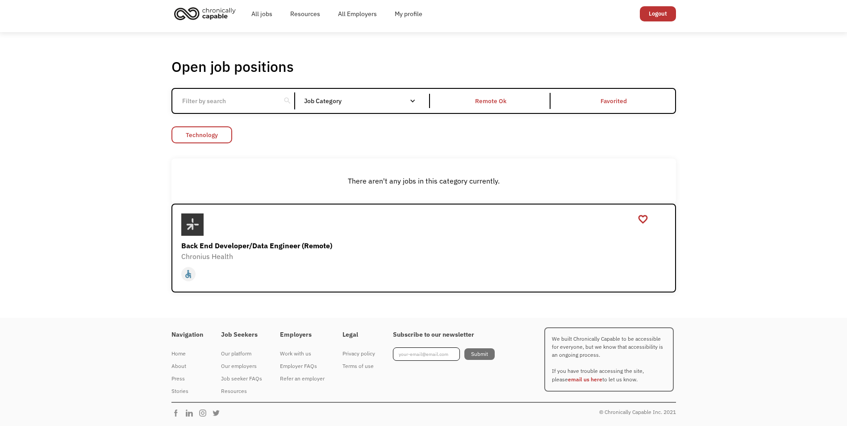
click at [194, 136] on link "Technology" at bounding box center [201, 134] width 61 height 17
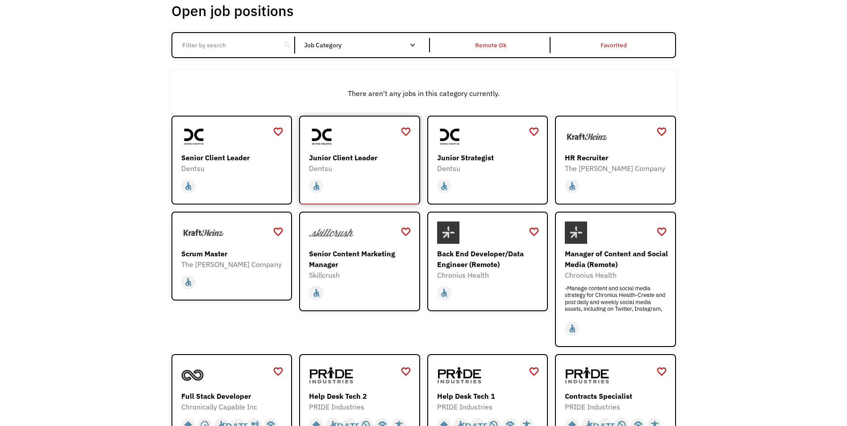
scroll to position [45, 0]
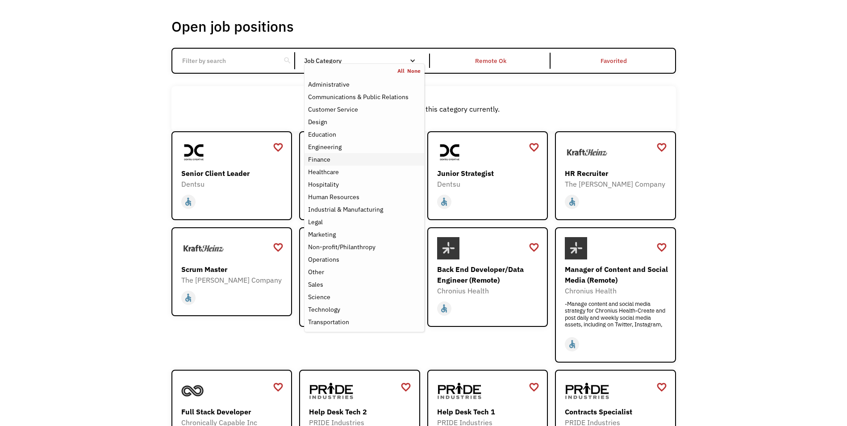
click at [326, 160] on div "Finance" at bounding box center [319, 159] width 22 height 11
click at [325, 160] on div "Finance" at bounding box center [319, 159] width 22 height 11
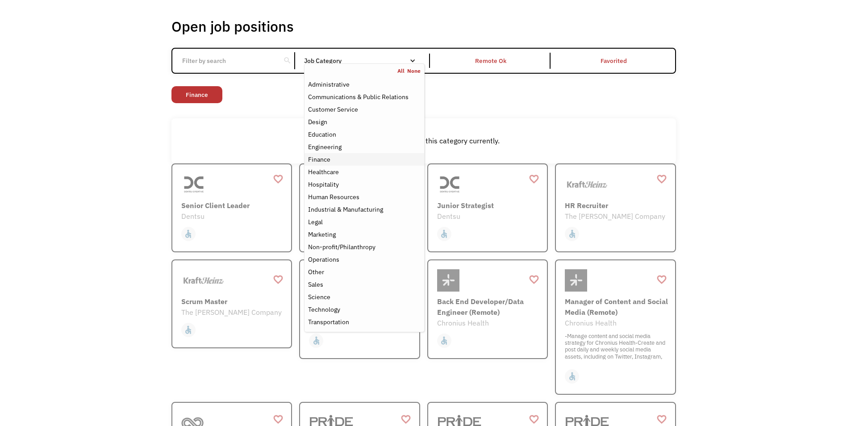
scroll to position [40, 0]
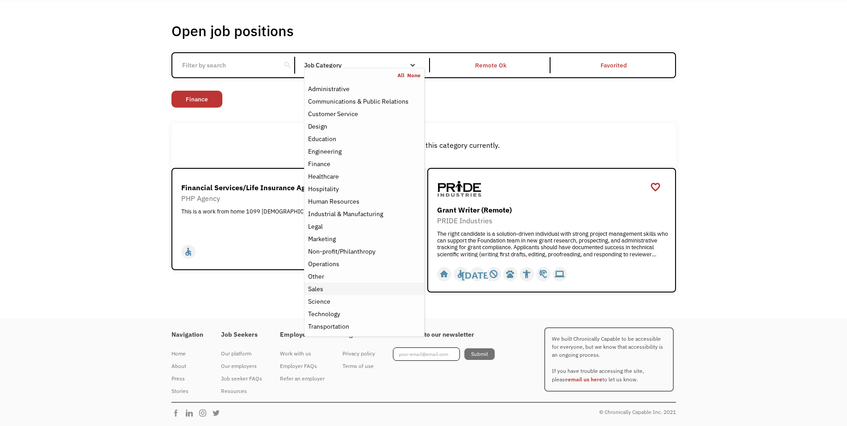
click at [319, 288] on div "Sales" at bounding box center [315, 289] width 15 height 11
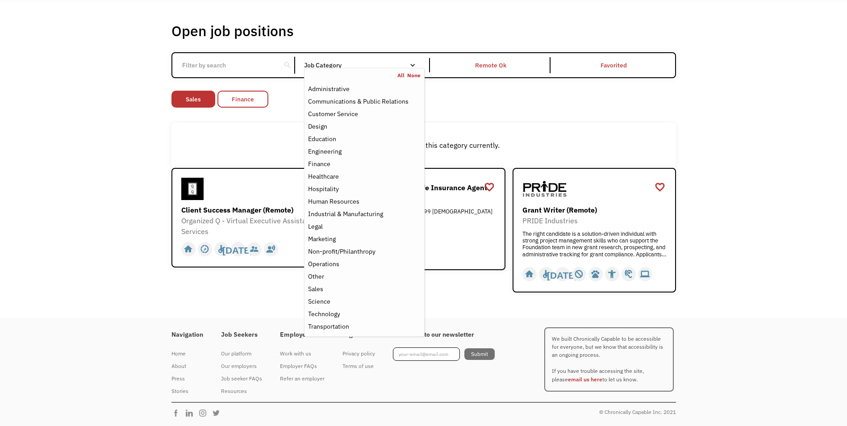
click at [259, 101] on link "Finance" at bounding box center [242, 99] width 51 height 17
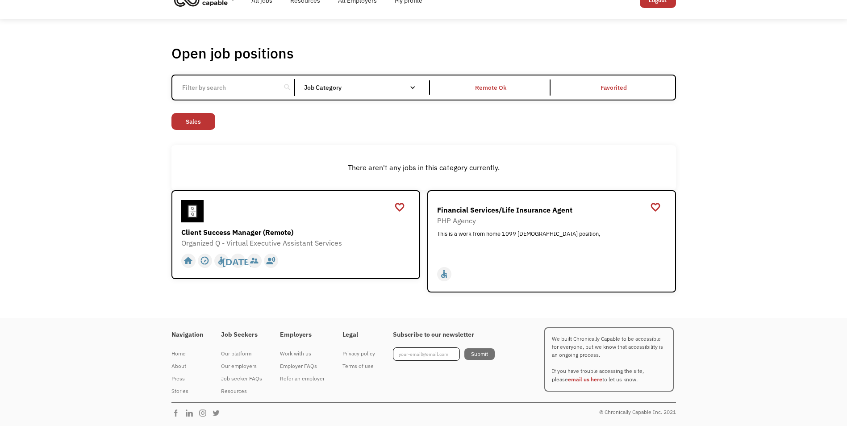
scroll to position [18, 0]
click at [213, 122] on link "Sales" at bounding box center [193, 121] width 44 height 17
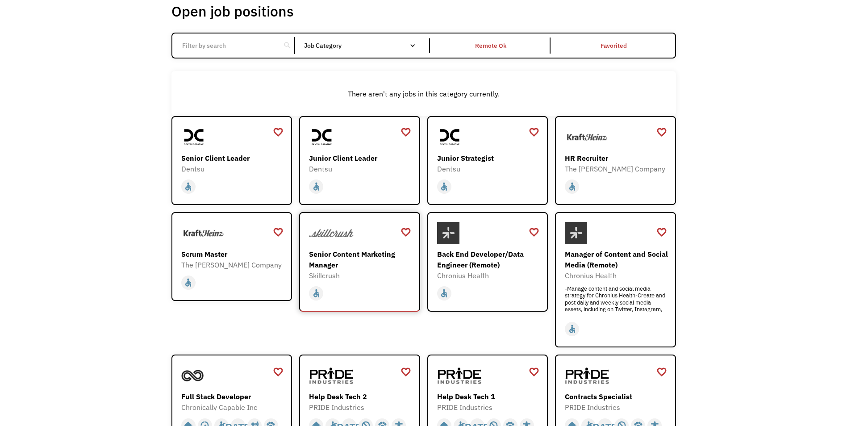
scroll to position [46, 0]
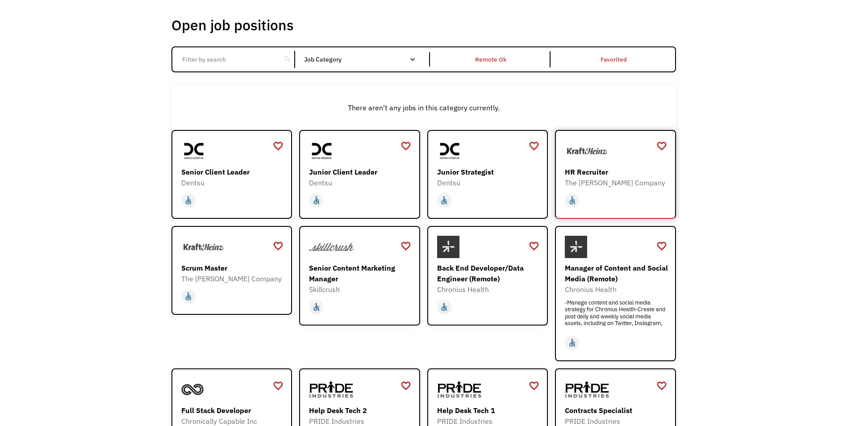
click at [626, 195] on div "home slow_motion_video accessible [DATE] not_interested supervisor_account reco…" at bounding box center [617, 200] width 104 height 17
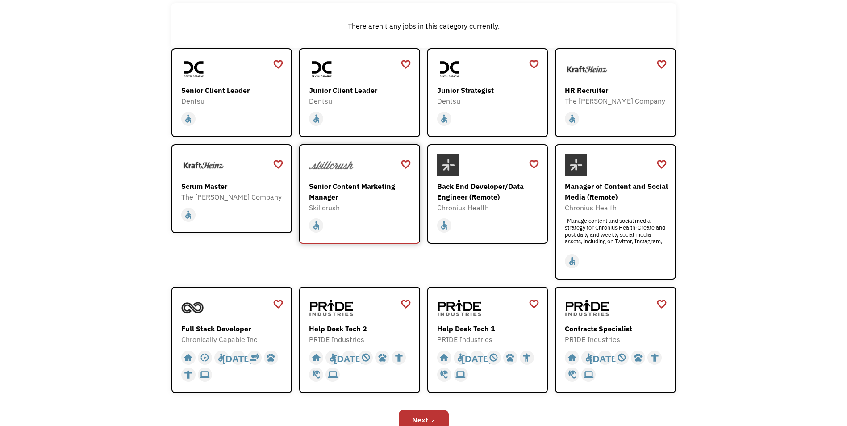
scroll to position [135, 0]
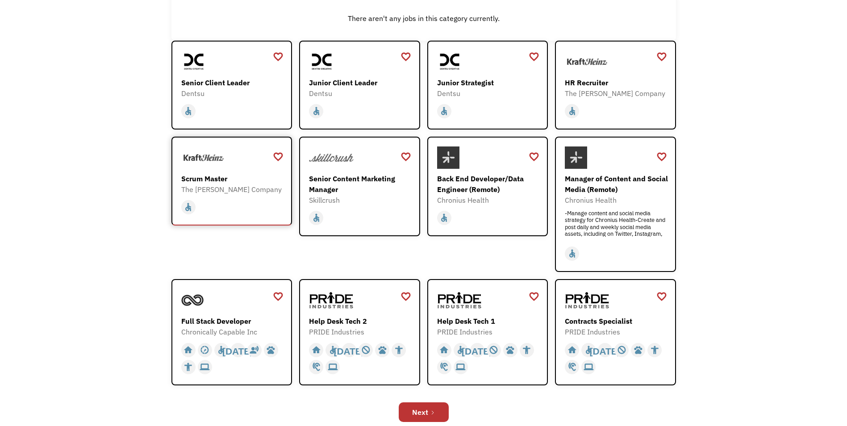
click at [235, 171] on div "Scrum Master The Kraft Heinz Company https://careers.kraftheinz.com/careers/Pip…" at bounding box center [233, 170] width 104 height 48
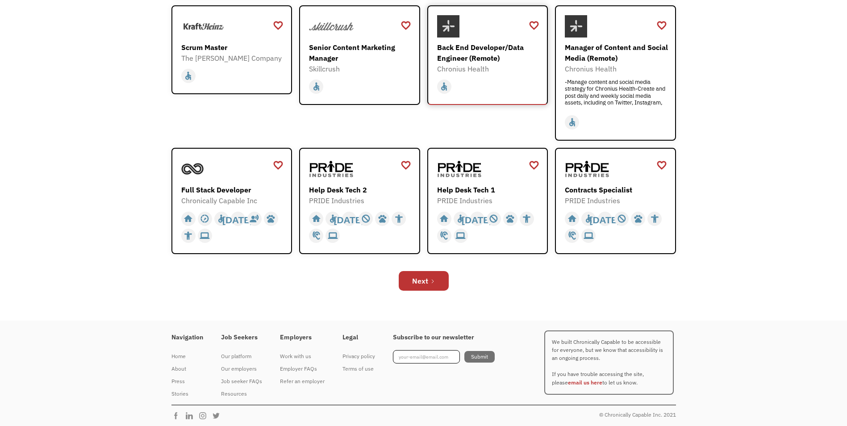
scroll to position [269, 0]
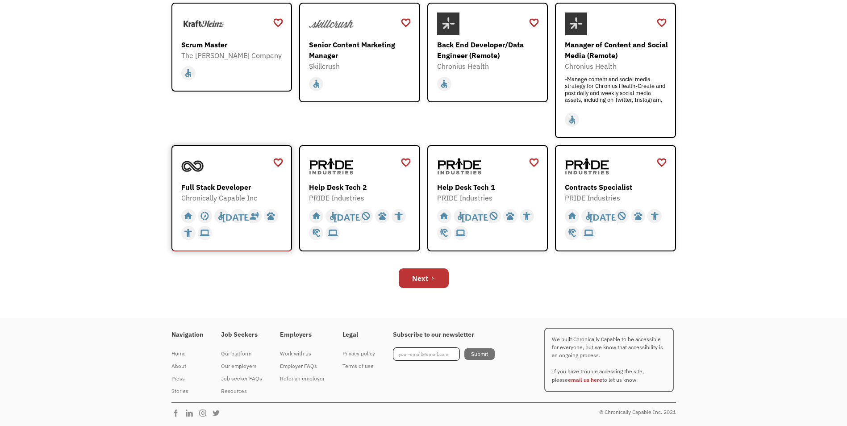
click at [239, 169] on div at bounding box center [233, 166] width 104 height 22
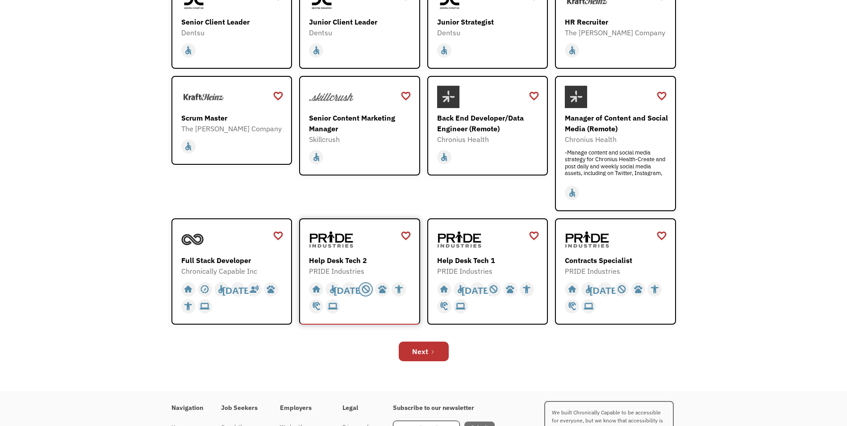
scroll to position [180, 0]
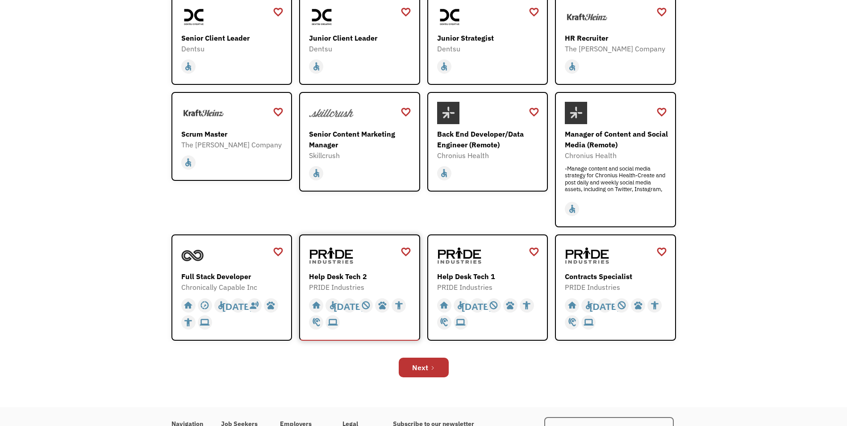
click at [378, 264] on div at bounding box center [361, 255] width 104 height 22
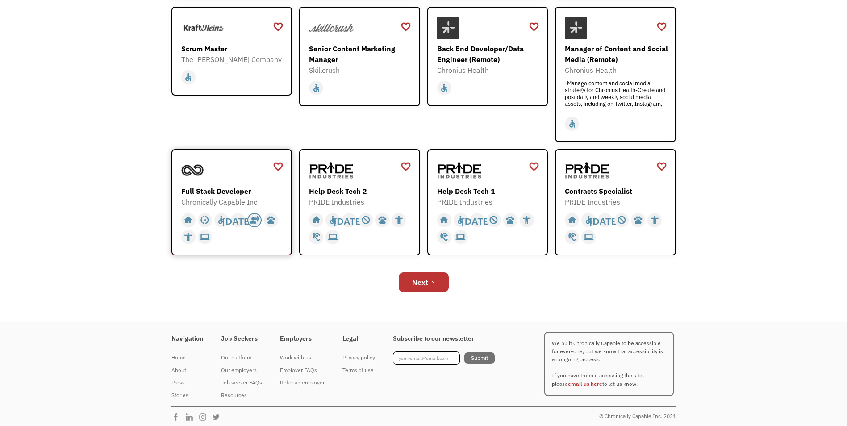
scroll to position [269, 0]
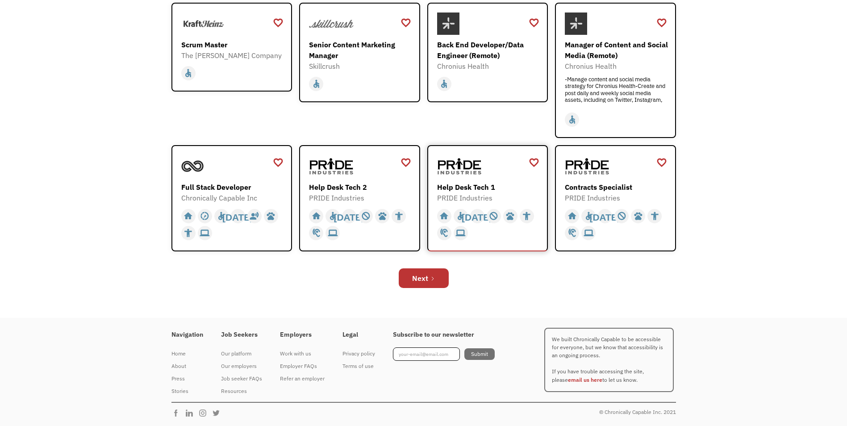
click at [506, 176] on div at bounding box center [489, 166] width 104 height 22
click at [636, 173] on div at bounding box center [617, 166] width 104 height 22
click at [439, 283] on link "Next" at bounding box center [424, 278] width 50 height 20
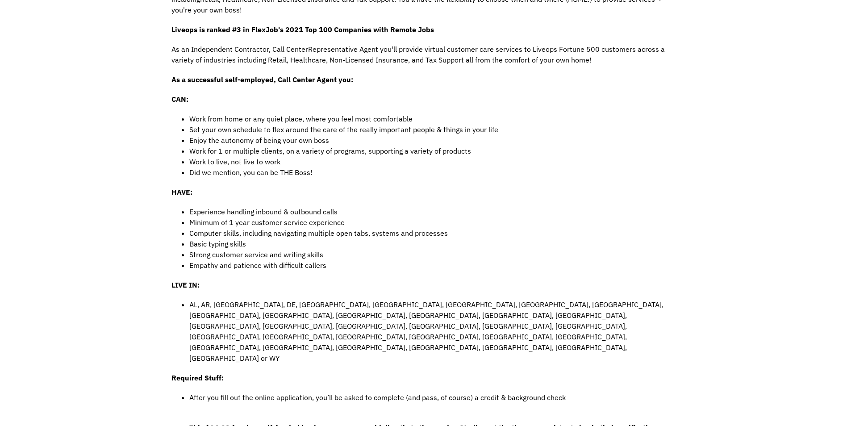
scroll to position [89, 0]
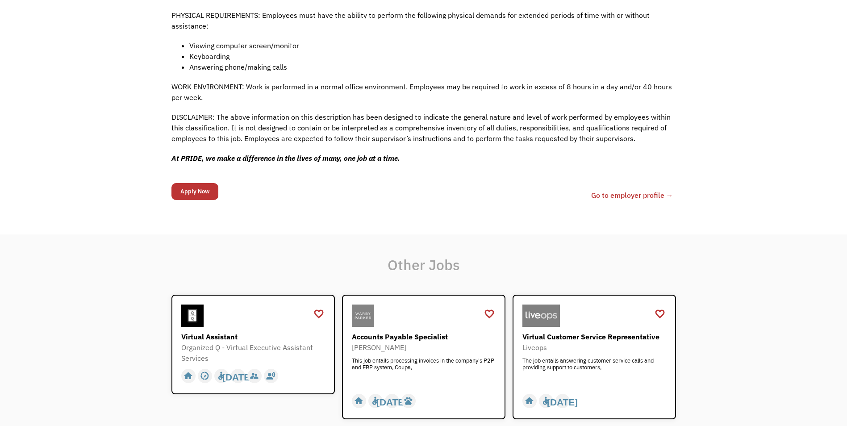
scroll to position [848, 0]
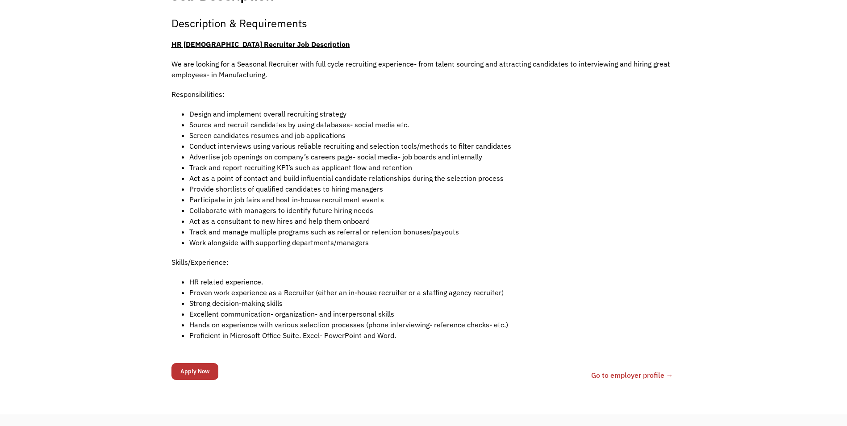
scroll to position [223, 0]
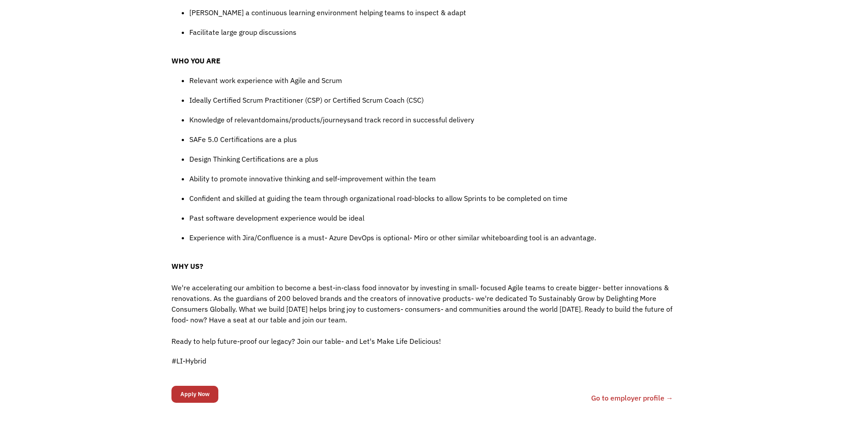
scroll to position [804, 0]
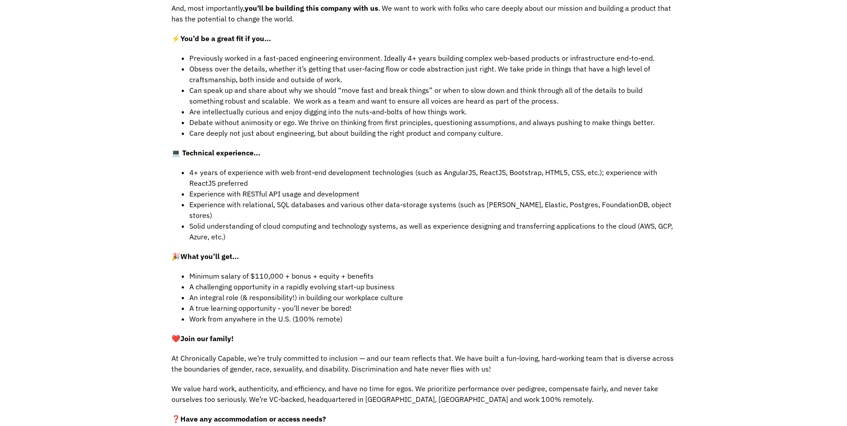
scroll to position [357, 0]
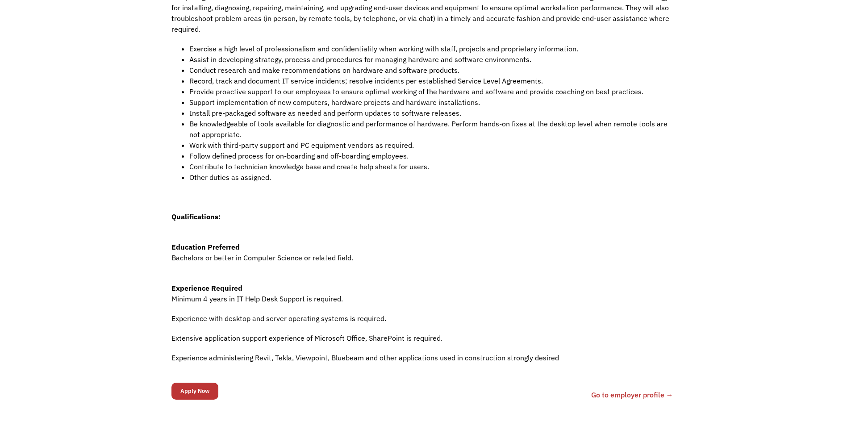
scroll to position [357, 0]
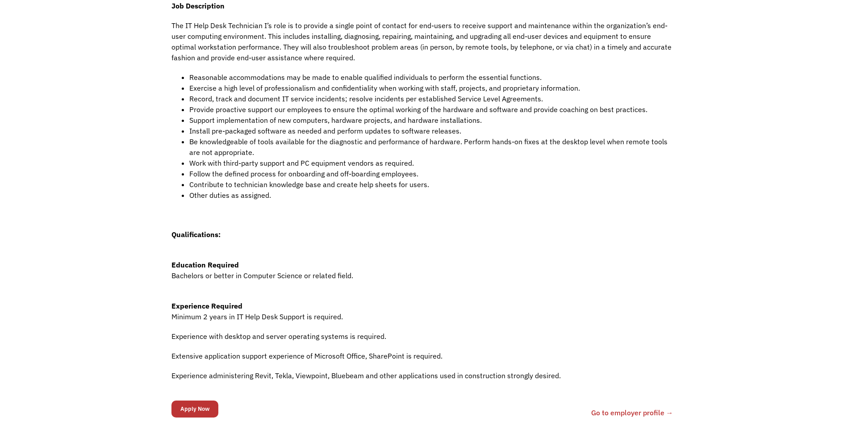
scroll to position [268, 0]
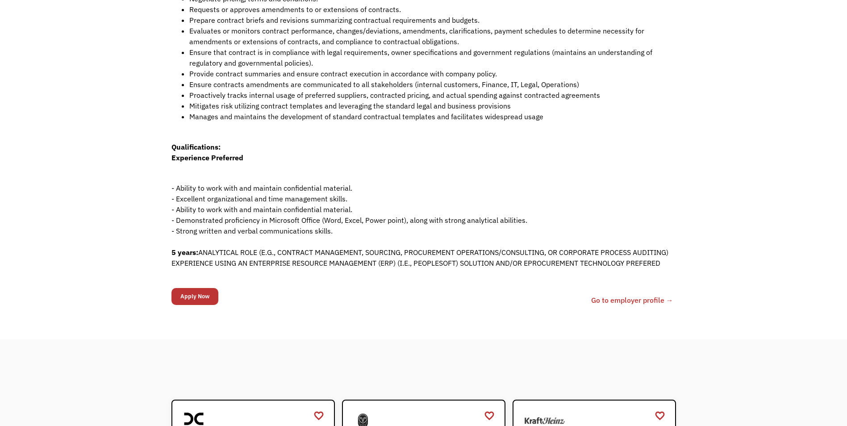
scroll to position [313, 0]
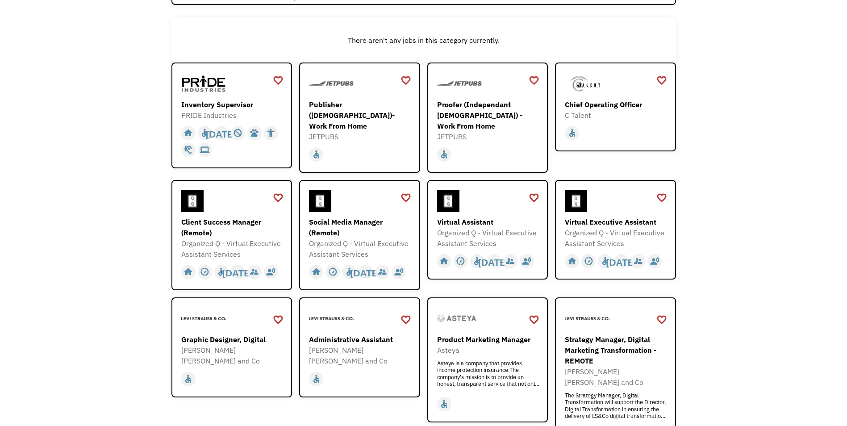
scroll to position [134, 0]
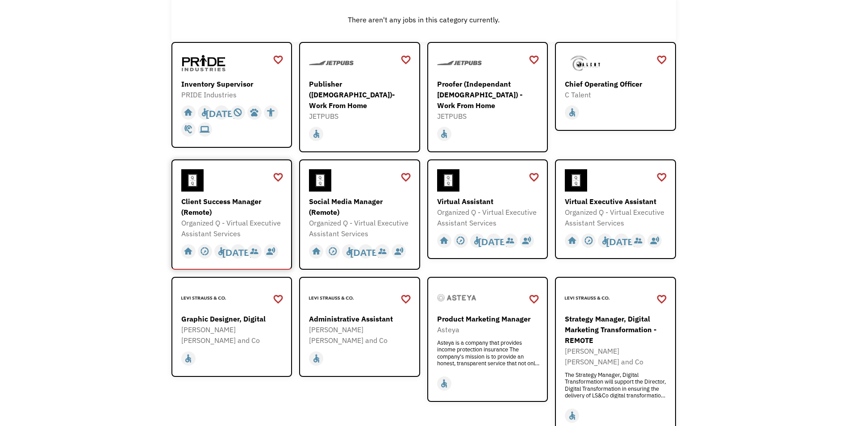
click at [243, 207] on div "Client Success Manager (Remote)" at bounding box center [233, 206] width 104 height 21
click at [502, 187] on div at bounding box center [489, 180] width 104 height 22
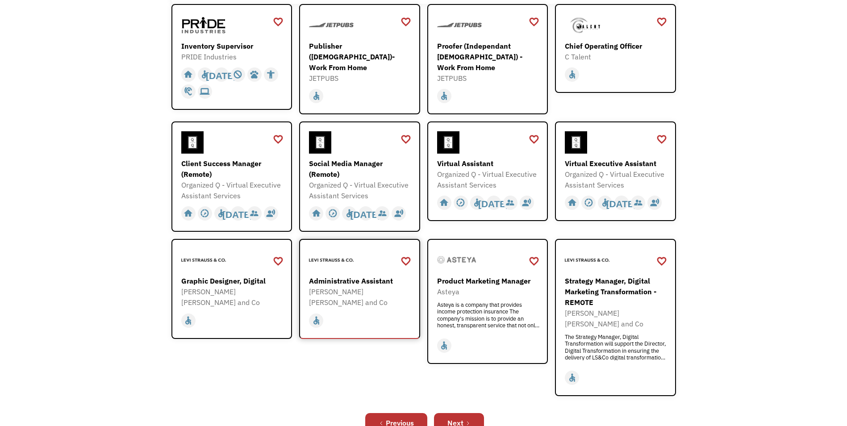
scroll to position [223, 0]
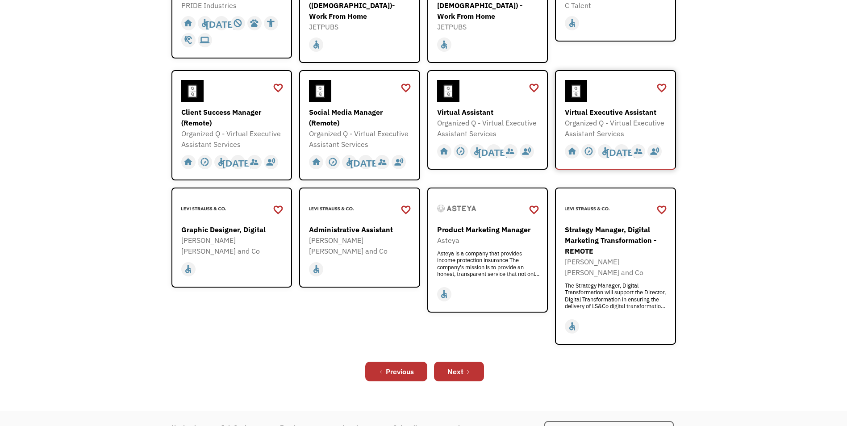
click at [633, 91] on div at bounding box center [617, 91] width 104 height 22
click at [364, 261] on div "home slow_motion_video accessible [DATE] not_interested supervisor_account reco…" at bounding box center [361, 269] width 104 height 17
click at [462, 366] on div "Next" at bounding box center [455, 371] width 16 height 11
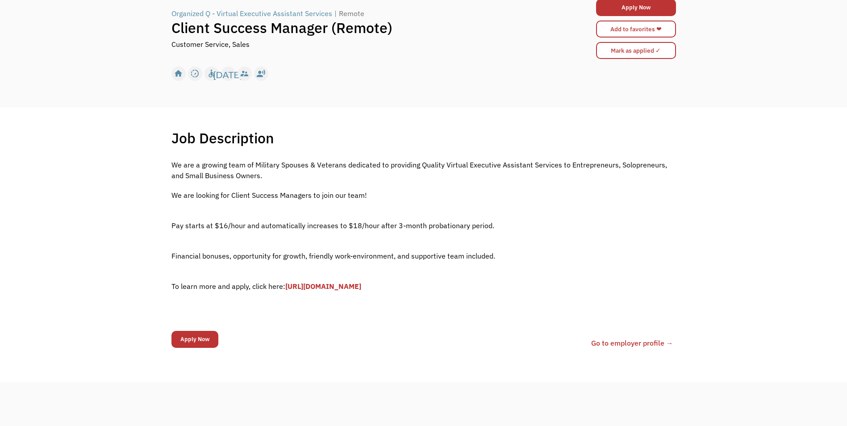
scroll to position [89, 0]
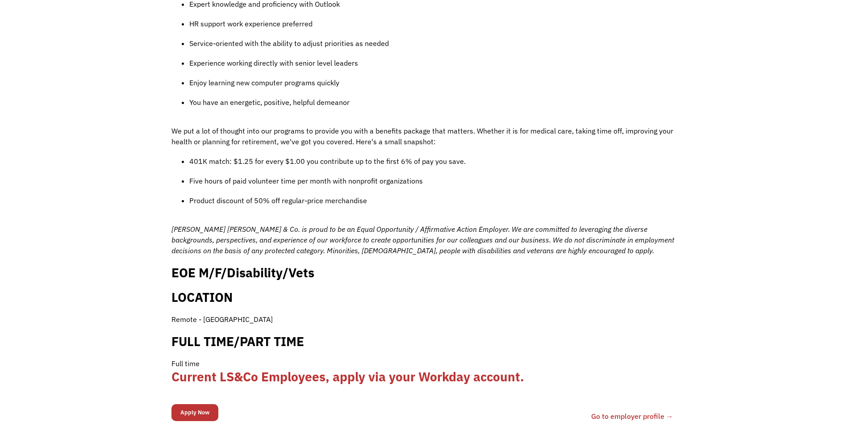
scroll to position [759, 0]
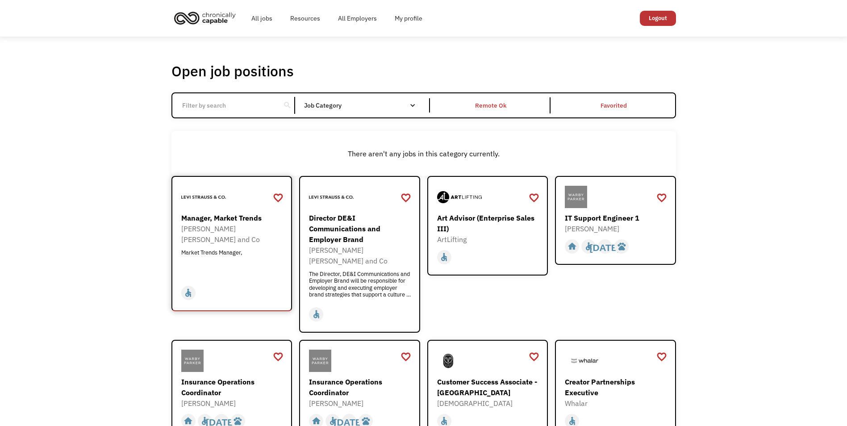
click at [256, 255] on div "Market Trends Manager," at bounding box center [233, 262] width 104 height 27
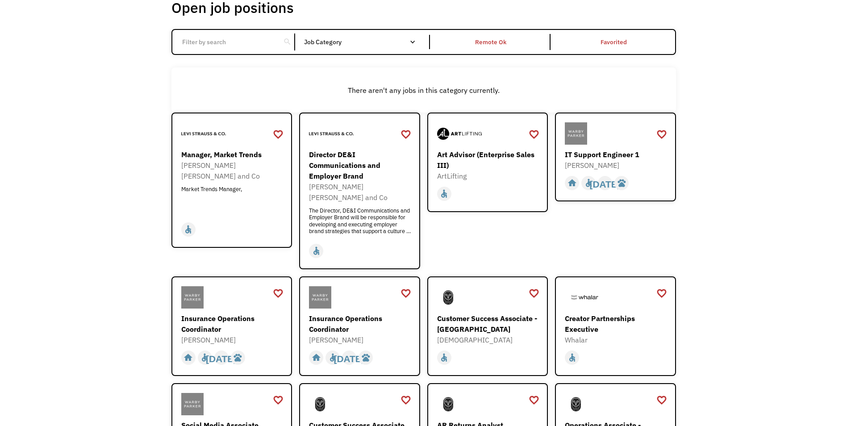
scroll to position [89, 0]
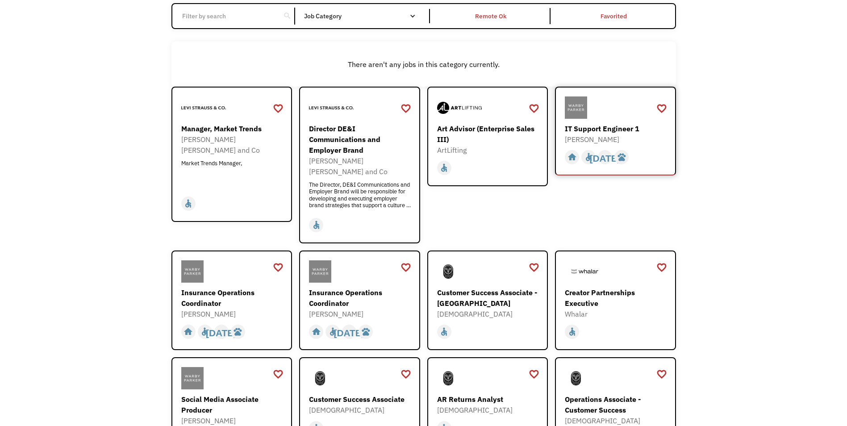
click at [653, 135] on div "[PERSON_NAME]" at bounding box center [617, 139] width 104 height 11
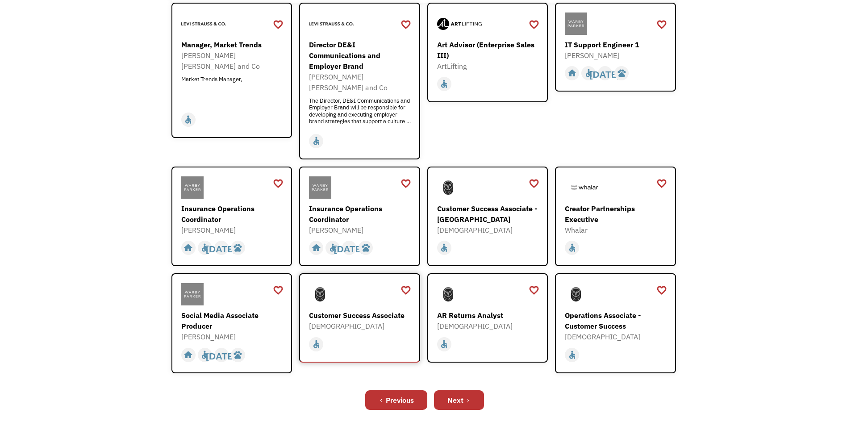
scroll to position [223, 0]
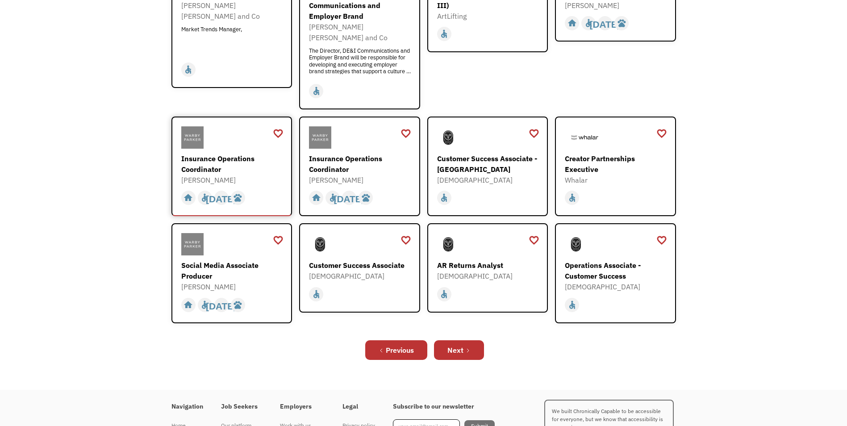
click at [275, 158] on div "Insurance Operations Coordinator" at bounding box center [233, 163] width 104 height 21
click at [499, 175] on div "[DEMOGRAPHIC_DATA]" at bounding box center [489, 180] width 104 height 11
click at [390, 286] on div "home slow_motion_video accessible today not_interested supervisor_account recor…" at bounding box center [361, 294] width 104 height 17
click at [468, 340] on link "Next" at bounding box center [459, 350] width 50 height 20
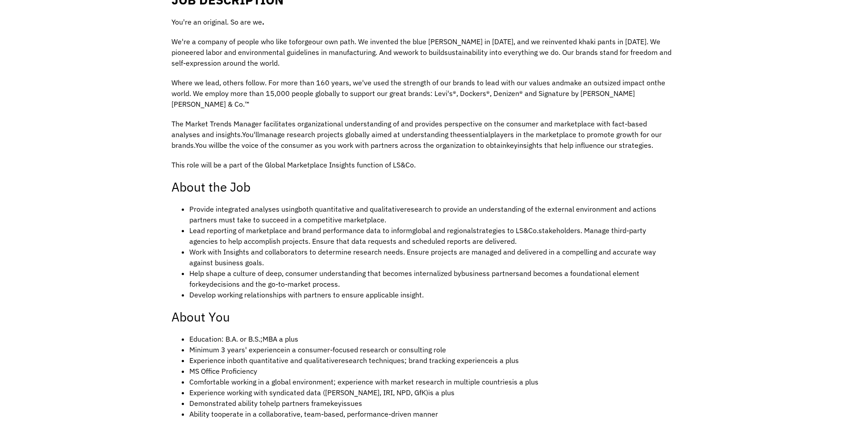
scroll to position [268, 0]
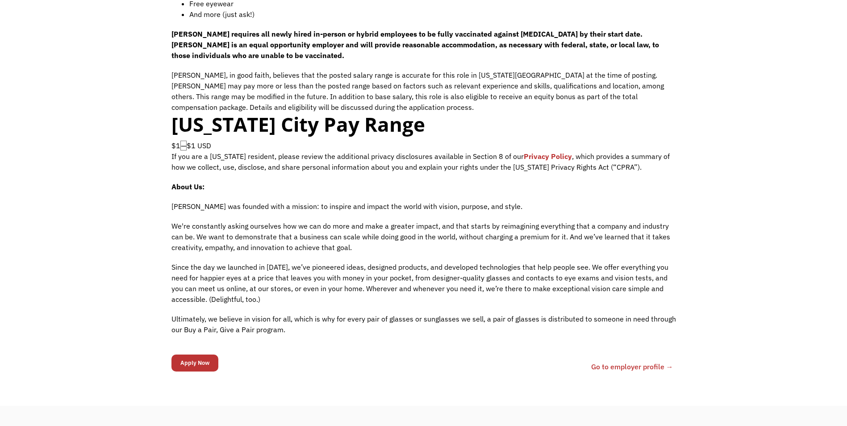
scroll to position [982, 0]
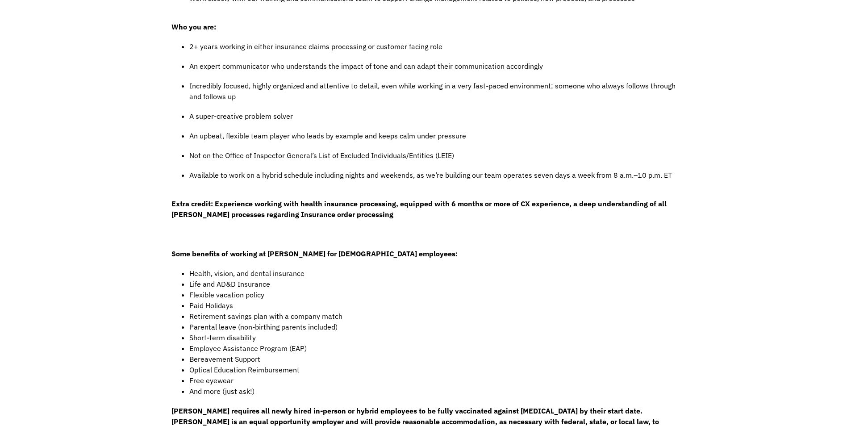
scroll to position [536, 0]
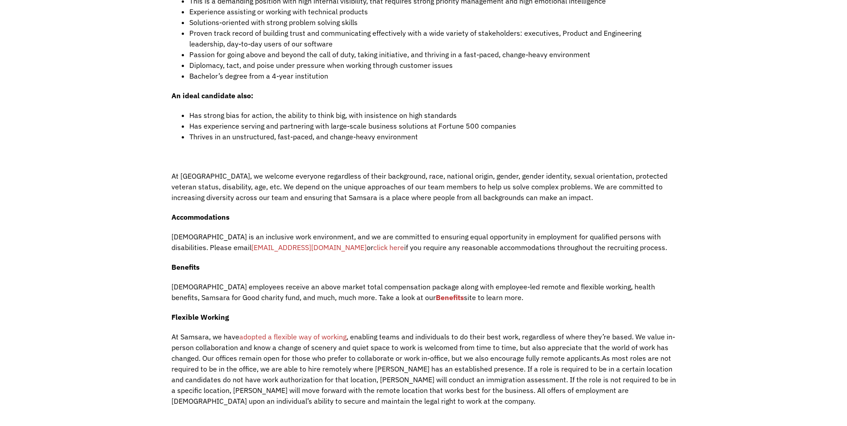
scroll to position [1072, 0]
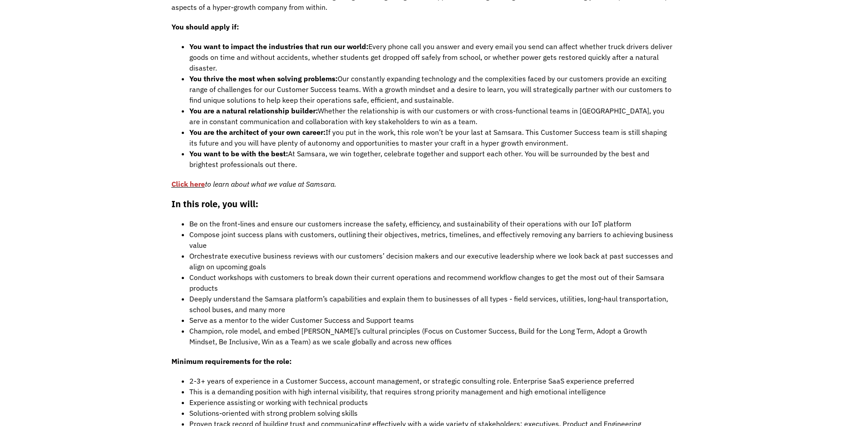
scroll to position [581, 0]
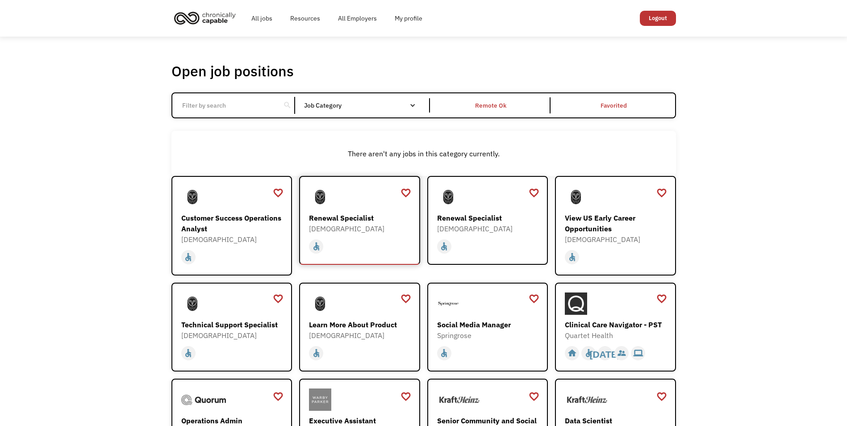
click at [384, 240] on div "home slow_motion_video accessible today not_interested supervisor_account recor…" at bounding box center [361, 246] width 104 height 17
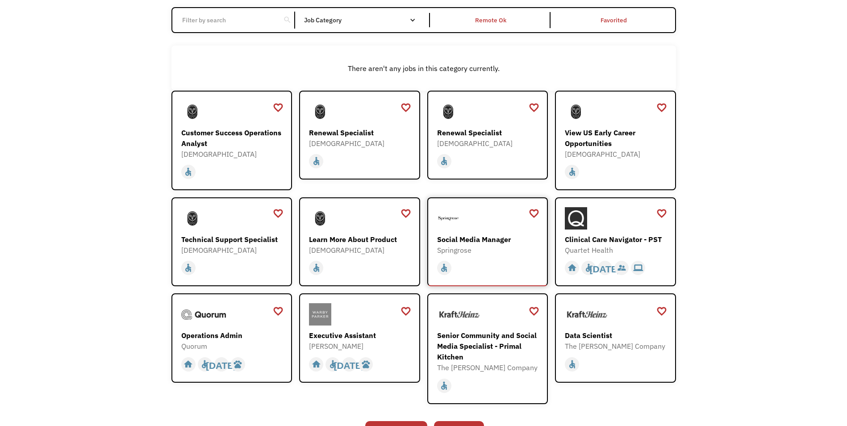
scroll to position [89, 0]
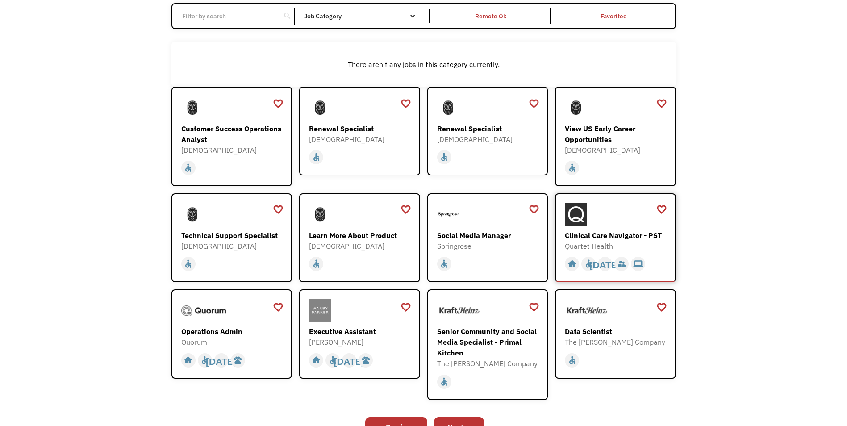
click at [627, 229] on div "Clinical Care Navigator - PST Quartet Health https://boards.greenhouse.io/quart…" at bounding box center [617, 227] width 104 height 48
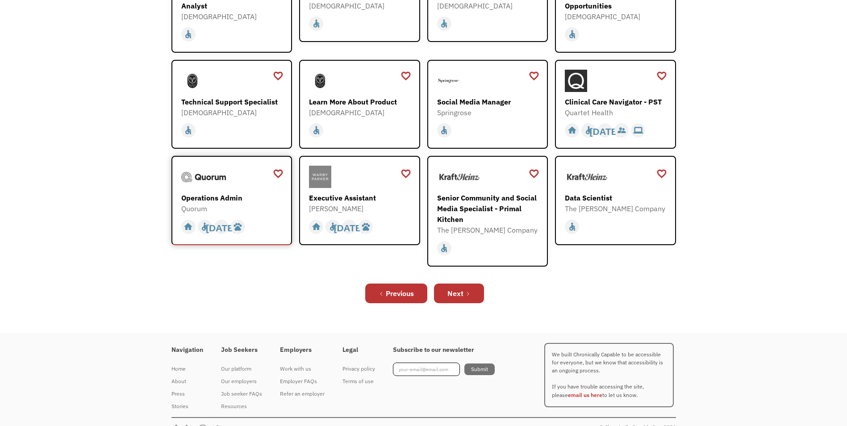
scroll to position [223, 0]
click at [474, 301] on link "Next" at bounding box center [459, 293] width 50 height 20
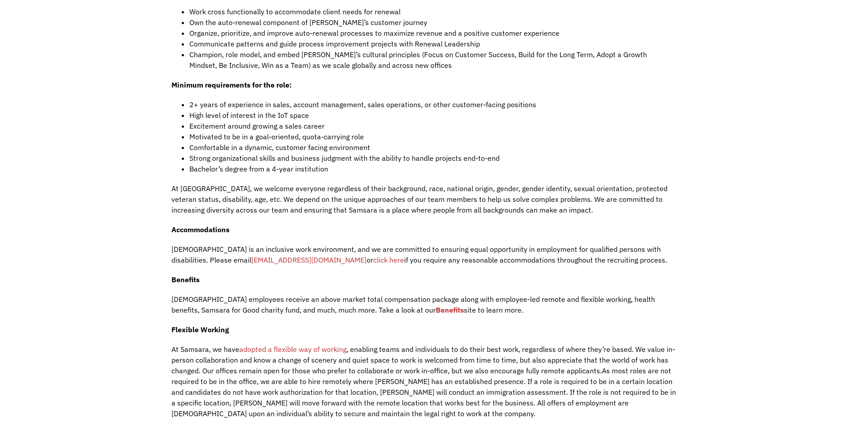
scroll to position [893, 0]
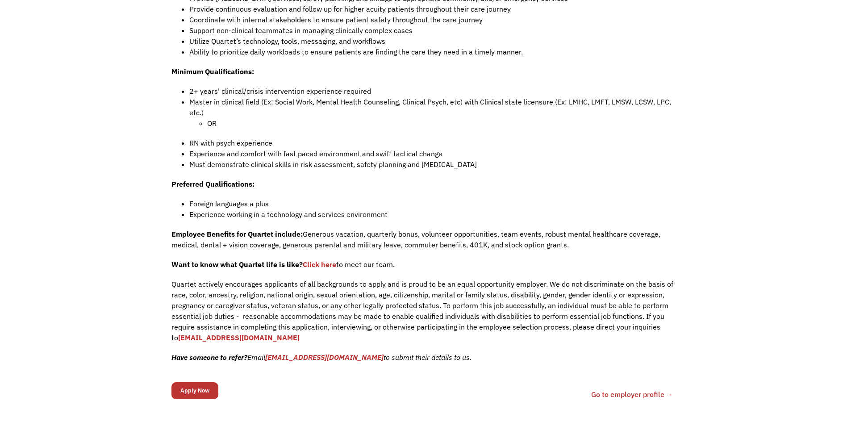
scroll to position [536, 0]
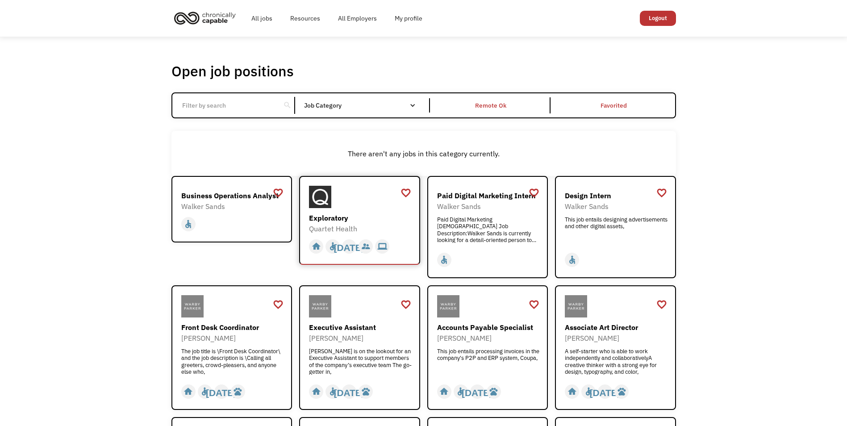
click at [373, 214] on div "Exploratory" at bounding box center [361, 218] width 104 height 11
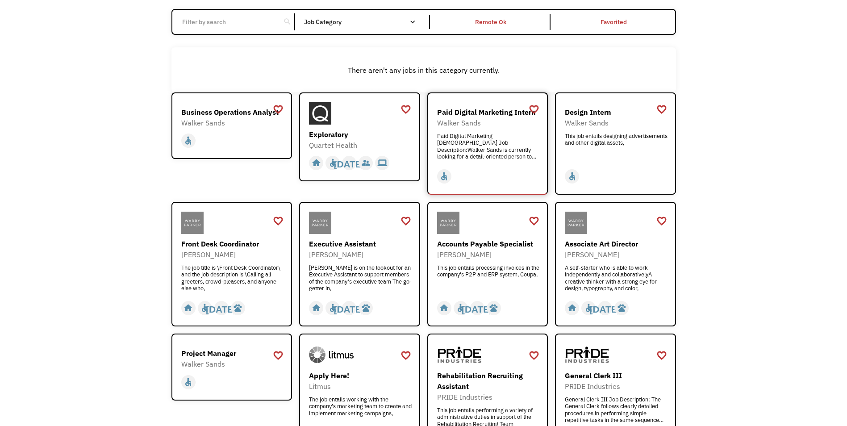
scroll to position [89, 0]
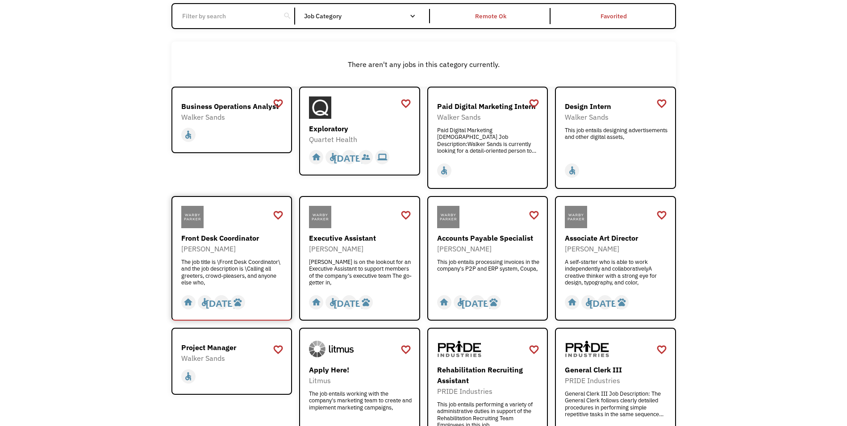
click at [251, 278] on div "The job title is \Front Desk Coordinator\ and the job description is \Calling a…" at bounding box center [233, 272] width 104 height 27
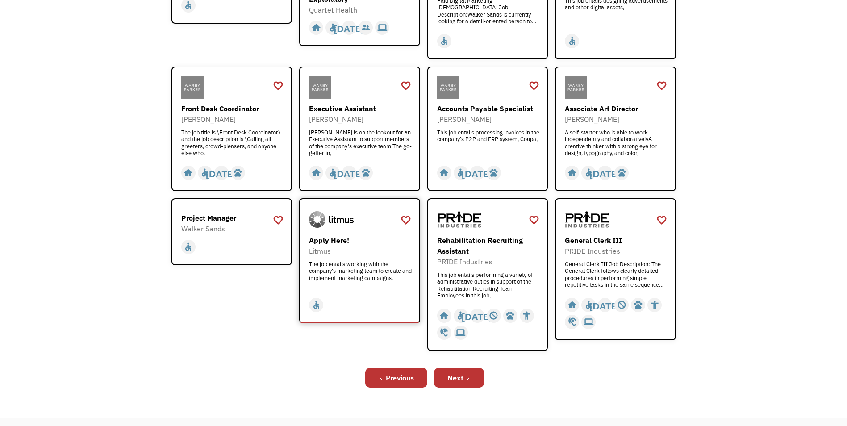
scroll to position [223, 0]
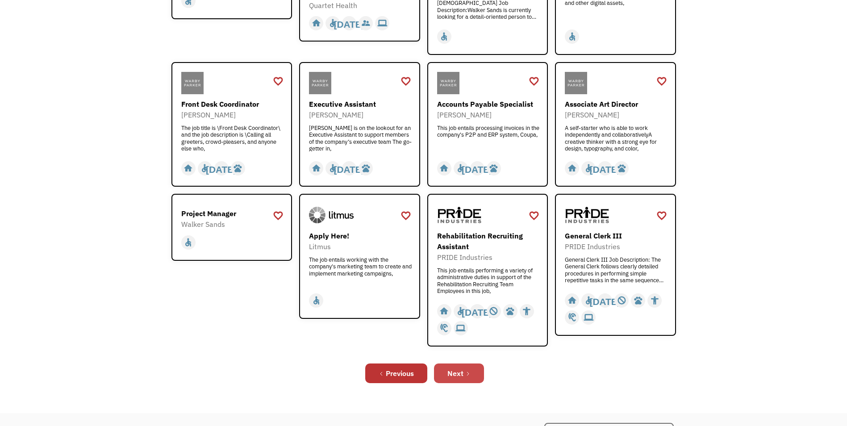
click at [465, 371] on link "Next" at bounding box center [459, 373] width 50 height 20
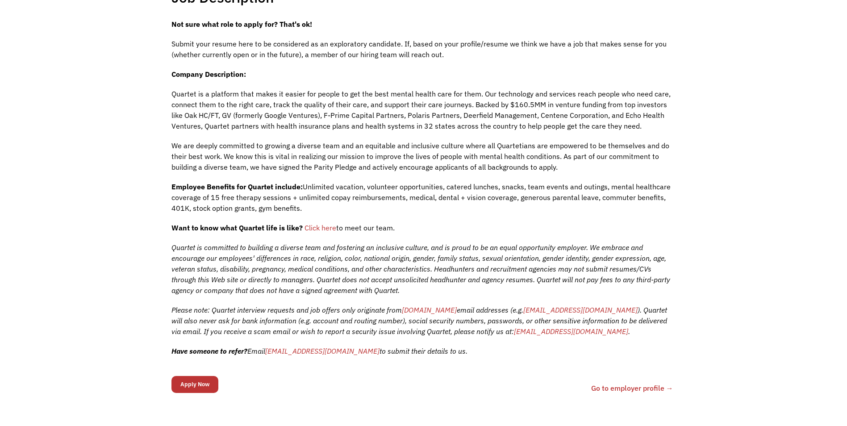
scroll to position [357, 0]
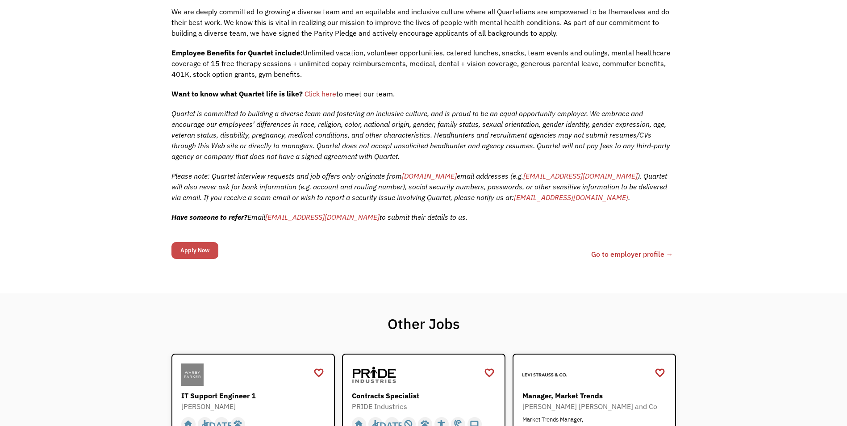
click at [201, 253] on input "Apply Now" at bounding box center [194, 250] width 47 height 17
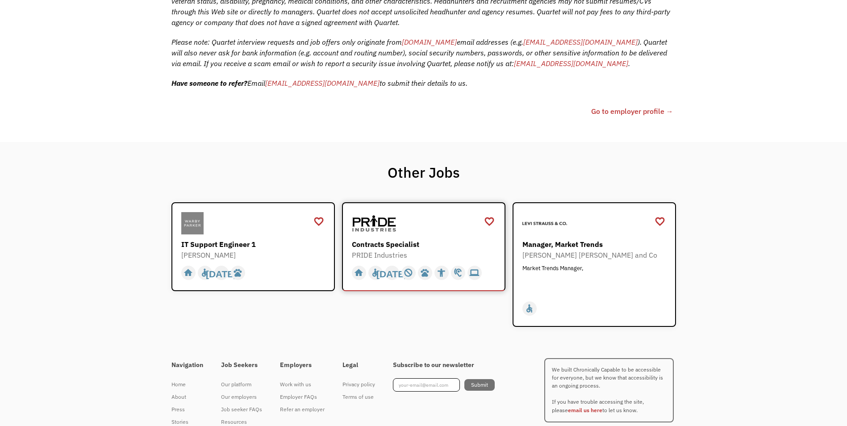
scroll to position [475, 0]
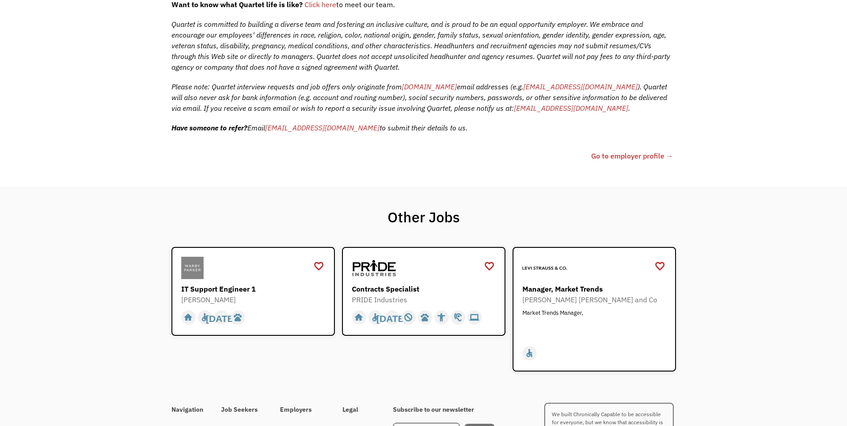
click at [645, 156] on link "Go to employer profile →" at bounding box center [632, 155] width 82 height 11
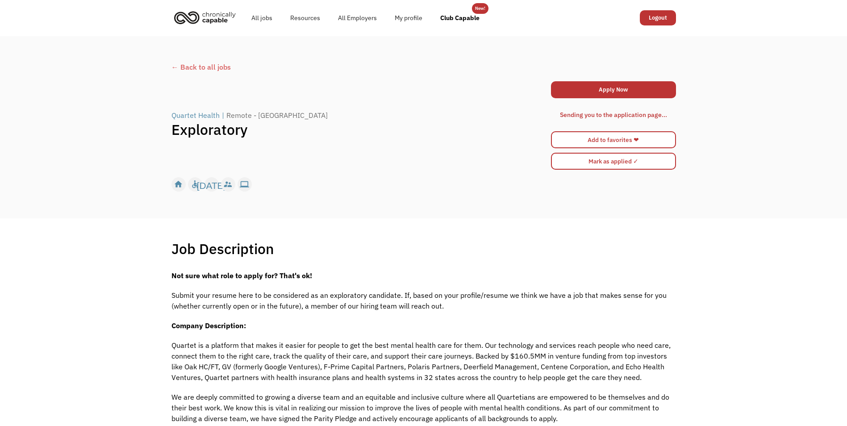
scroll to position [0, 0]
click at [596, 115] on div "Sending you to the application page..." at bounding box center [613, 115] width 107 height 11
click at [614, 86] on link "Apply Now" at bounding box center [613, 90] width 125 height 17
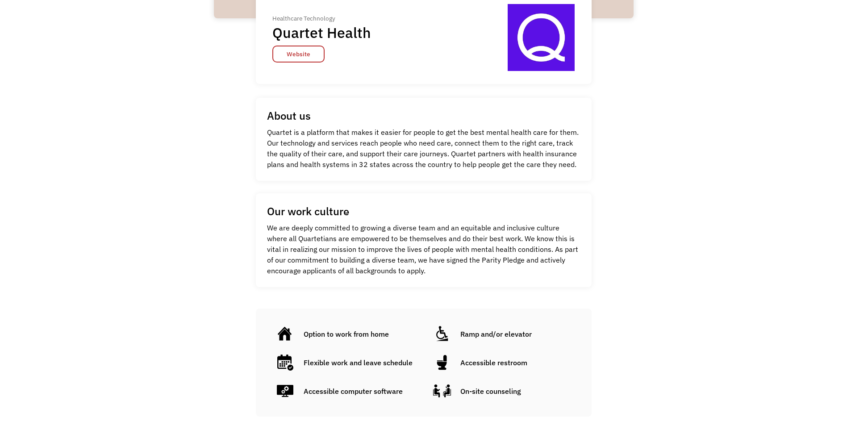
scroll to position [89, 0]
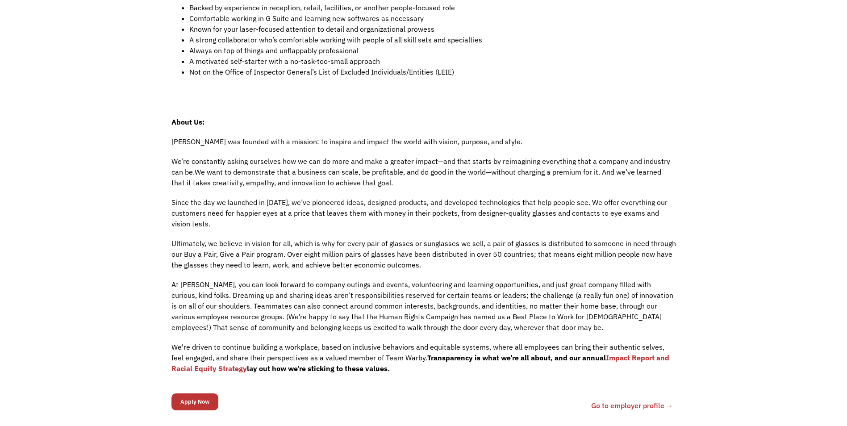
scroll to position [402, 0]
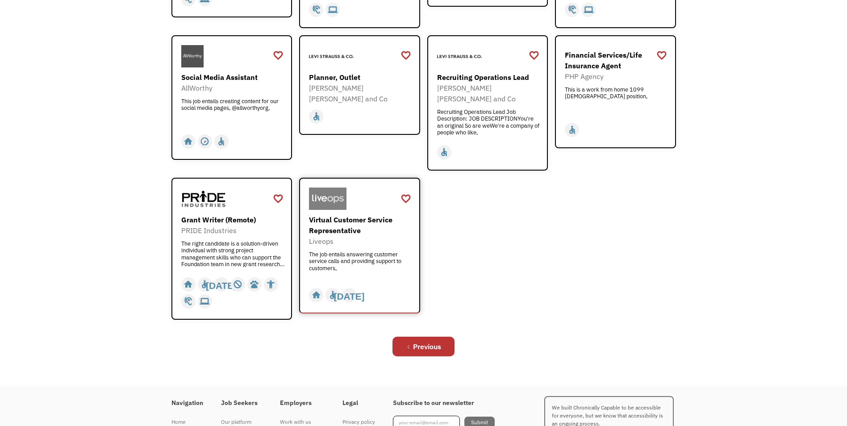
scroll to position [313, 0]
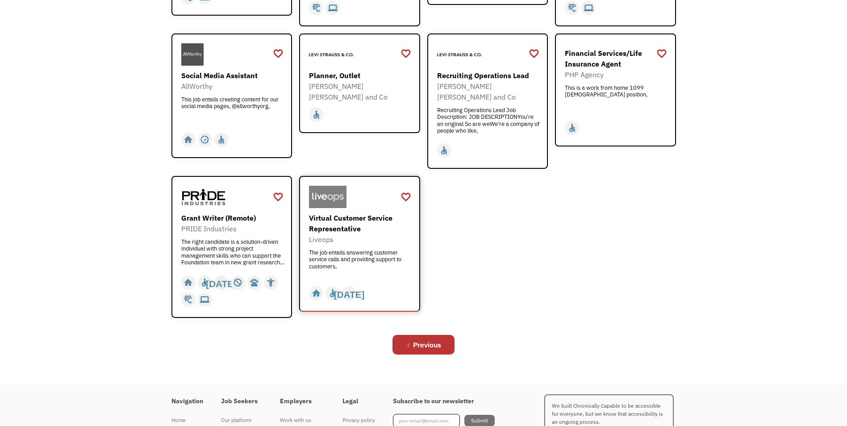
click at [383, 234] on div "Liveops" at bounding box center [361, 239] width 104 height 11
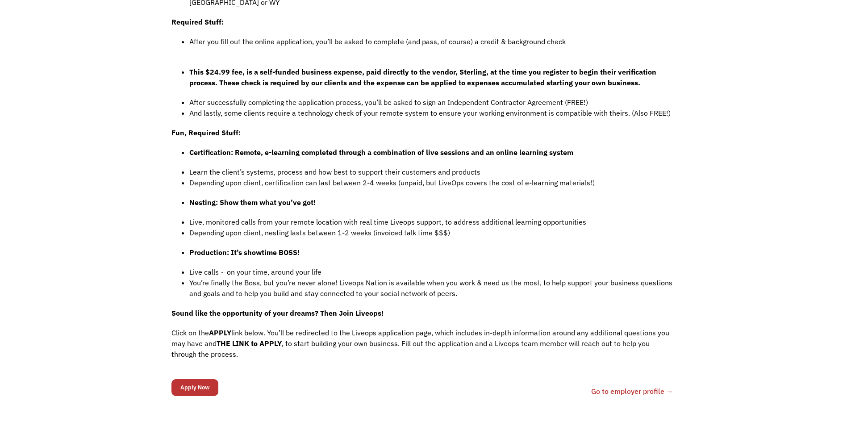
scroll to position [625, 0]
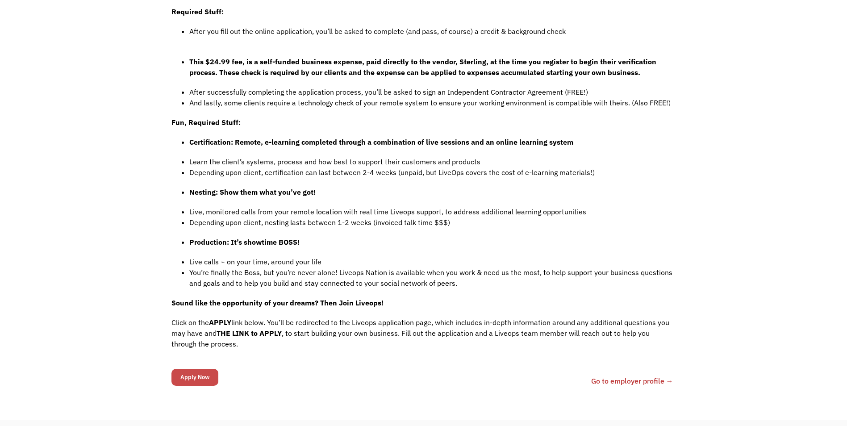
click at [196, 369] on input "Apply Now" at bounding box center [194, 377] width 47 height 17
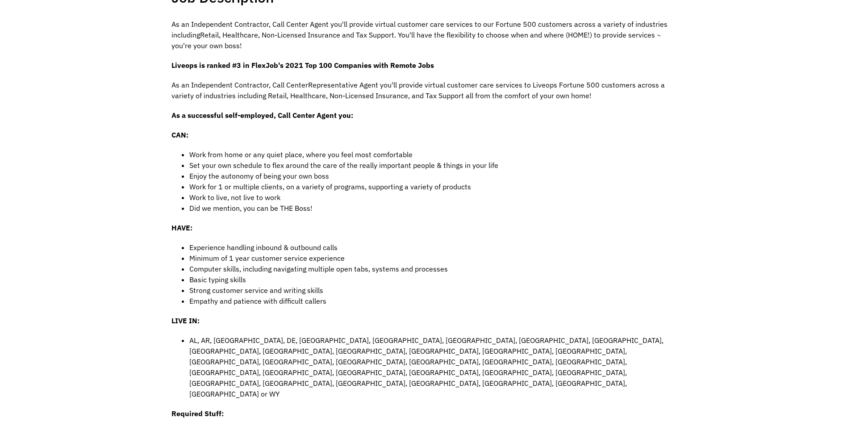
scroll to position [0, 0]
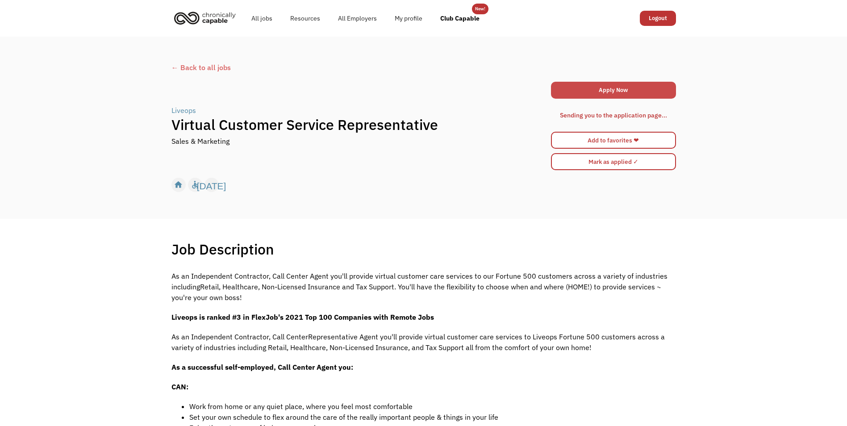
click at [607, 90] on link "Apply Now" at bounding box center [613, 90] width 125 height 17
